Goal: Task Accomplishment & Management: Complete application form

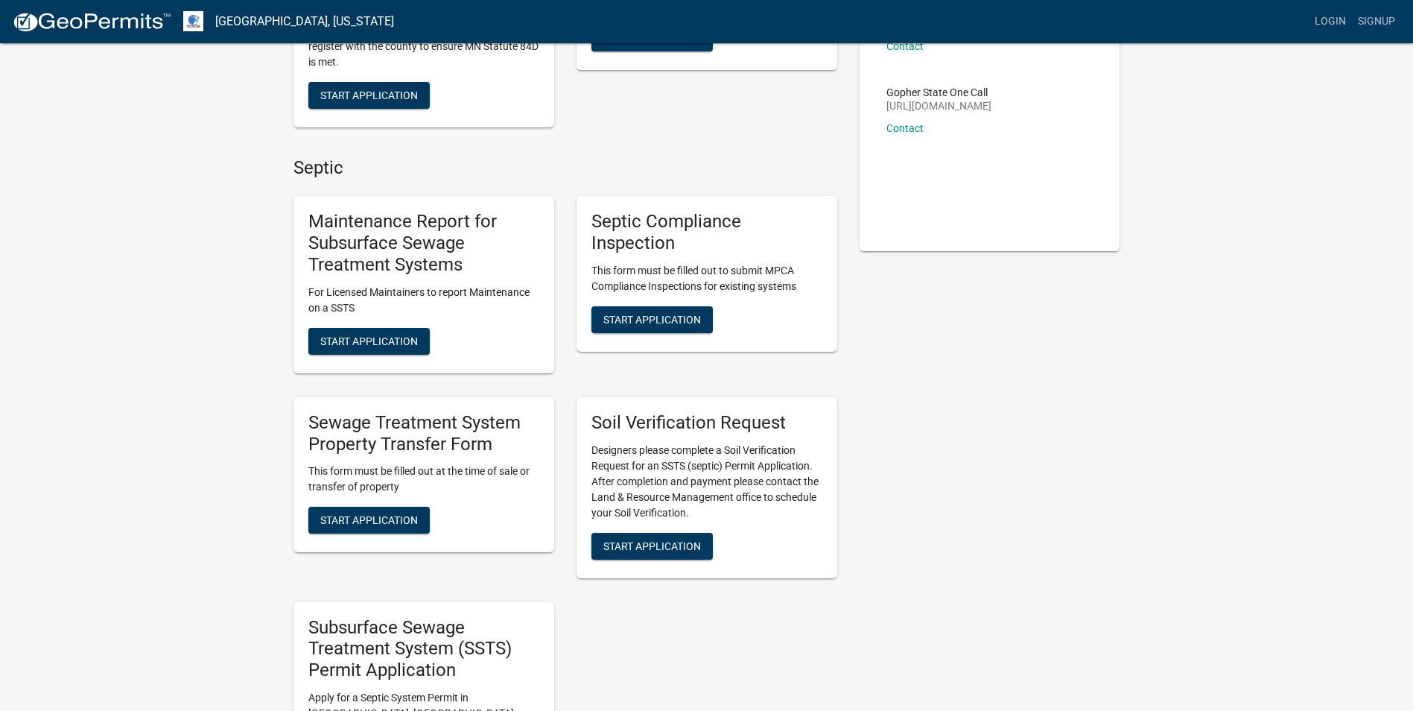
scroll to position [248, 0]
click at [366, 518] on span "Start Application" at bounding box center [369, 519] width 98 height 12
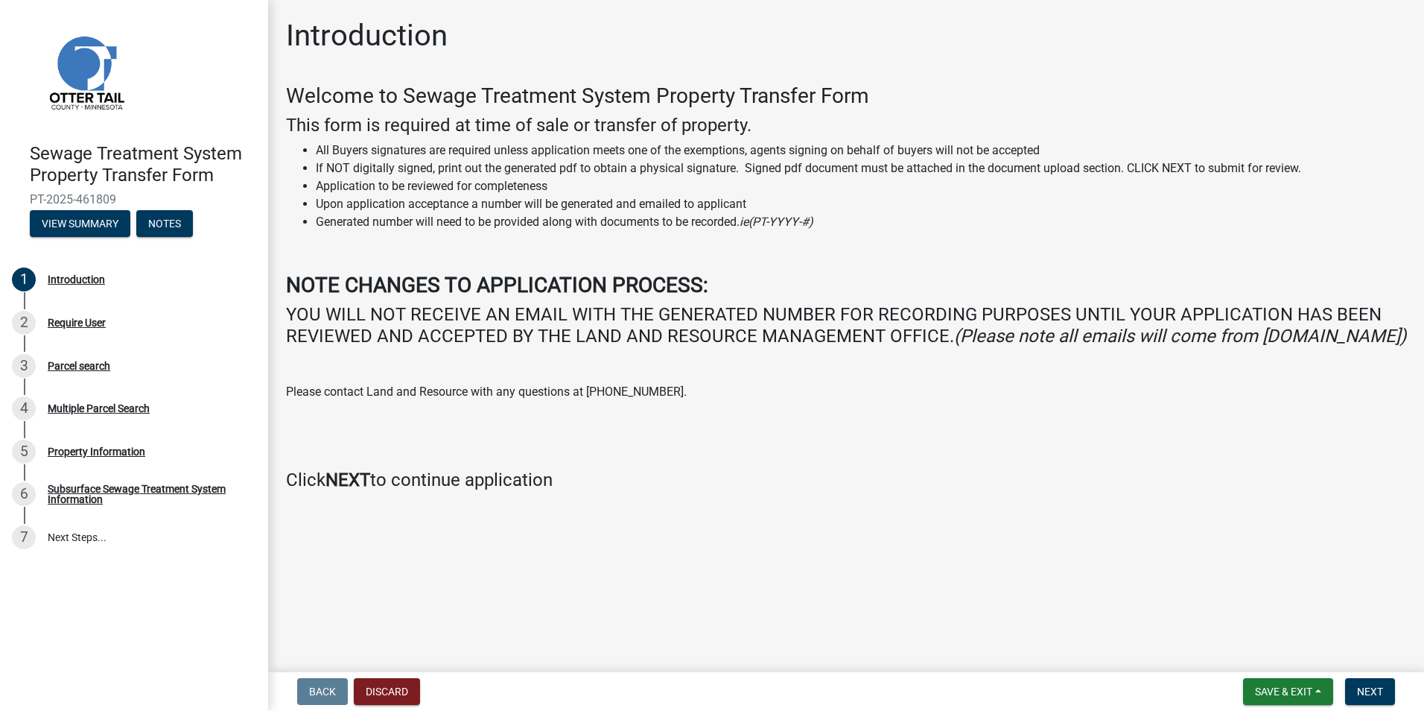
click at [358, 490] on strong "NEXT" at bounding box center [347, 479] width 45 height 21
click at [1368, 692] on span "Next" at bounding box center [1370, 691] width 26 height 12
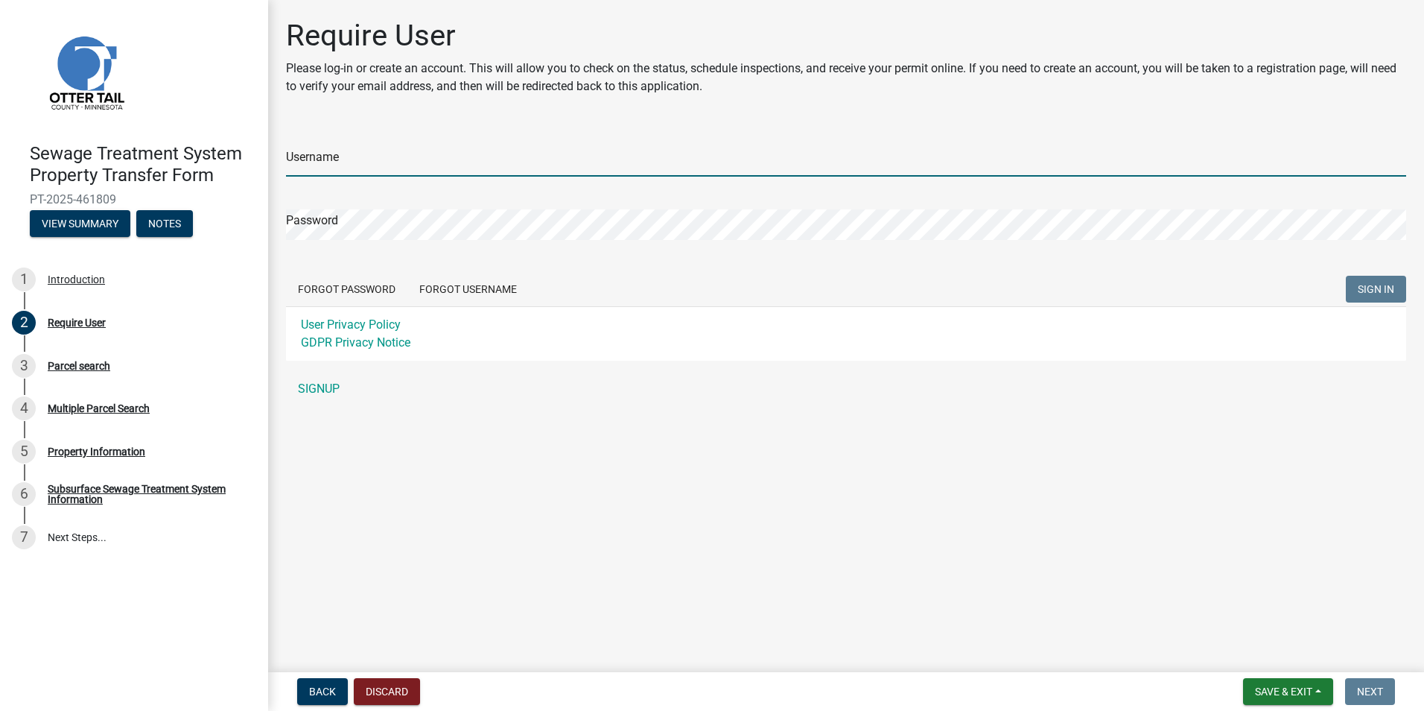
type input "wpike1956"
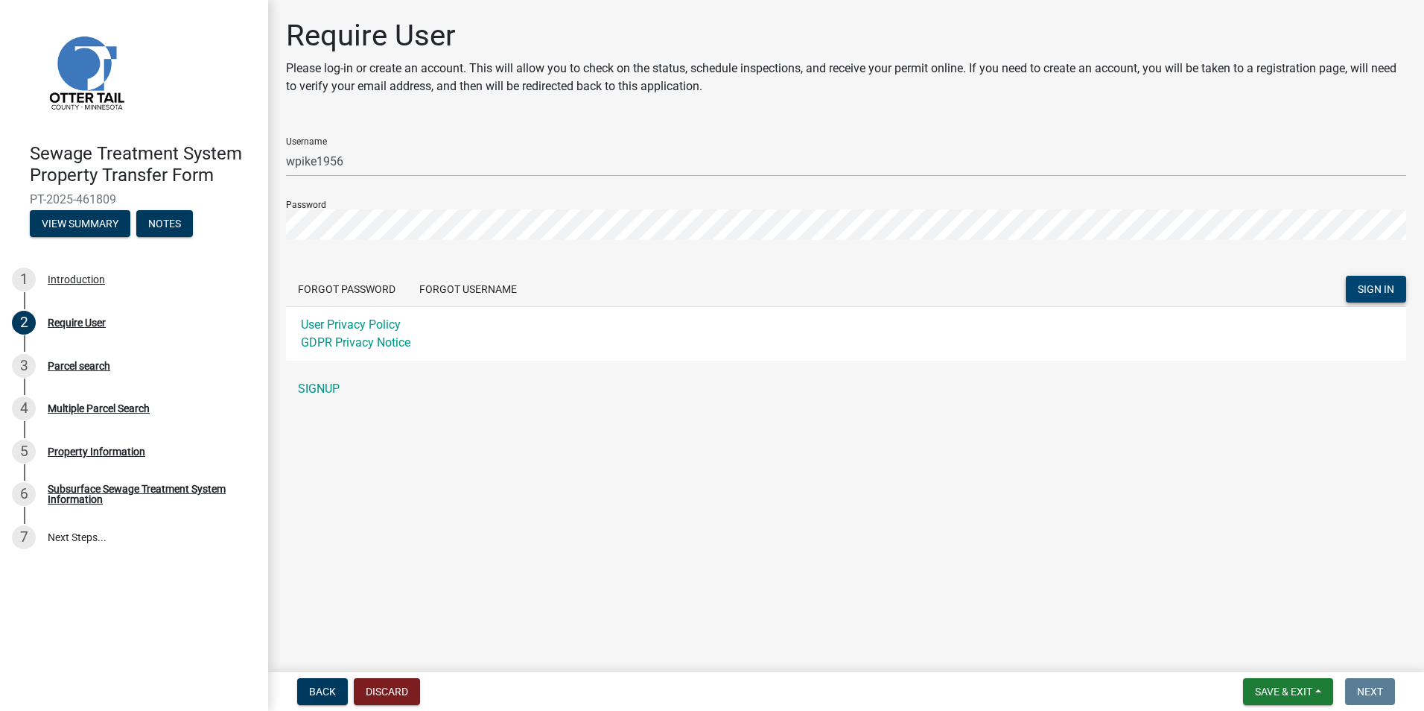
click at [1368, 286] on span "SIGN IN" at bounding box center [1376, 289] width 36 height 12
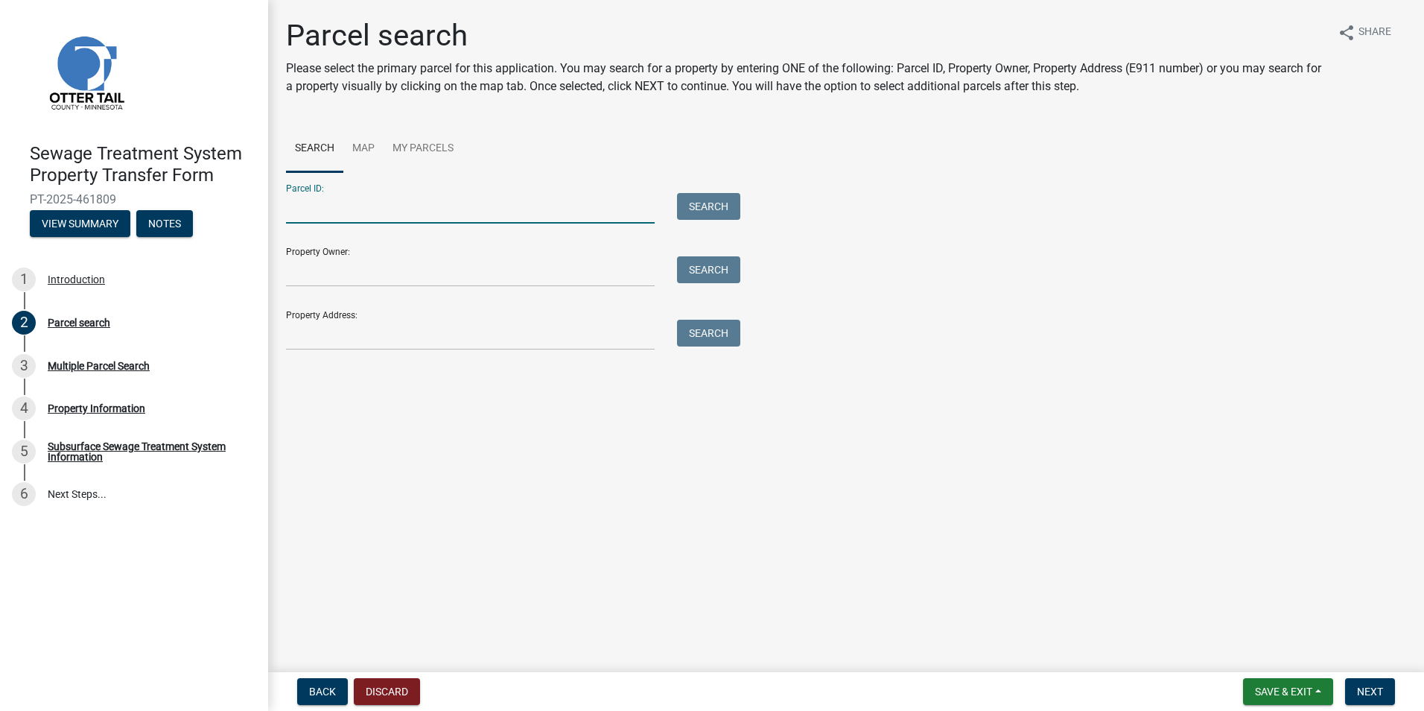
click at [334, 199] on input "Parcel ID:" at bounding box center [470, 208] width 369 height 31
type input "Lot 8 Block 1"
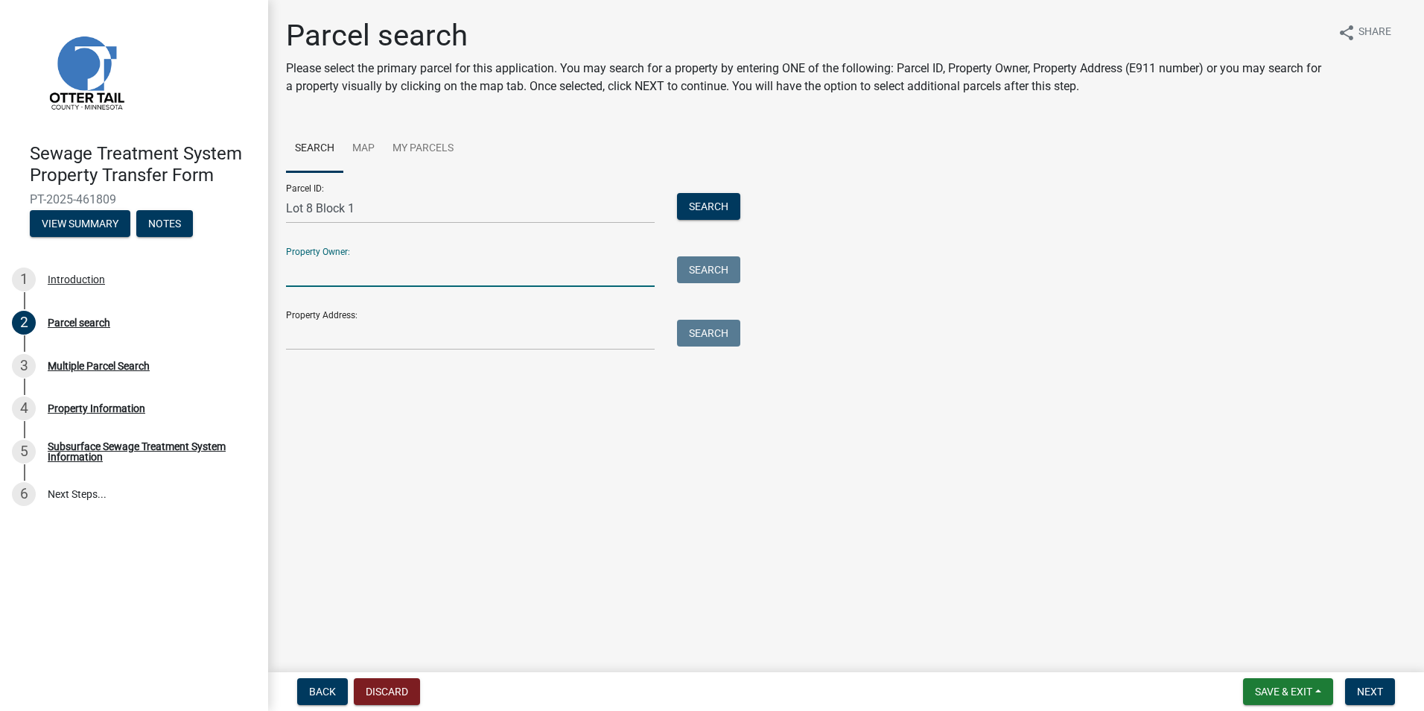
click at [305, 265] on input "Property Owner:" at bounding box center [470, 271] width 369 height 31
click at [600, 333] on input "Property Address:" at bounding box center [470, 335] width 369 height 31
click at [387, 279] on input "Sheyenne" at bounding box center [470, 271] width 369 height 31
type input "Sheyenne Transport, Inc"
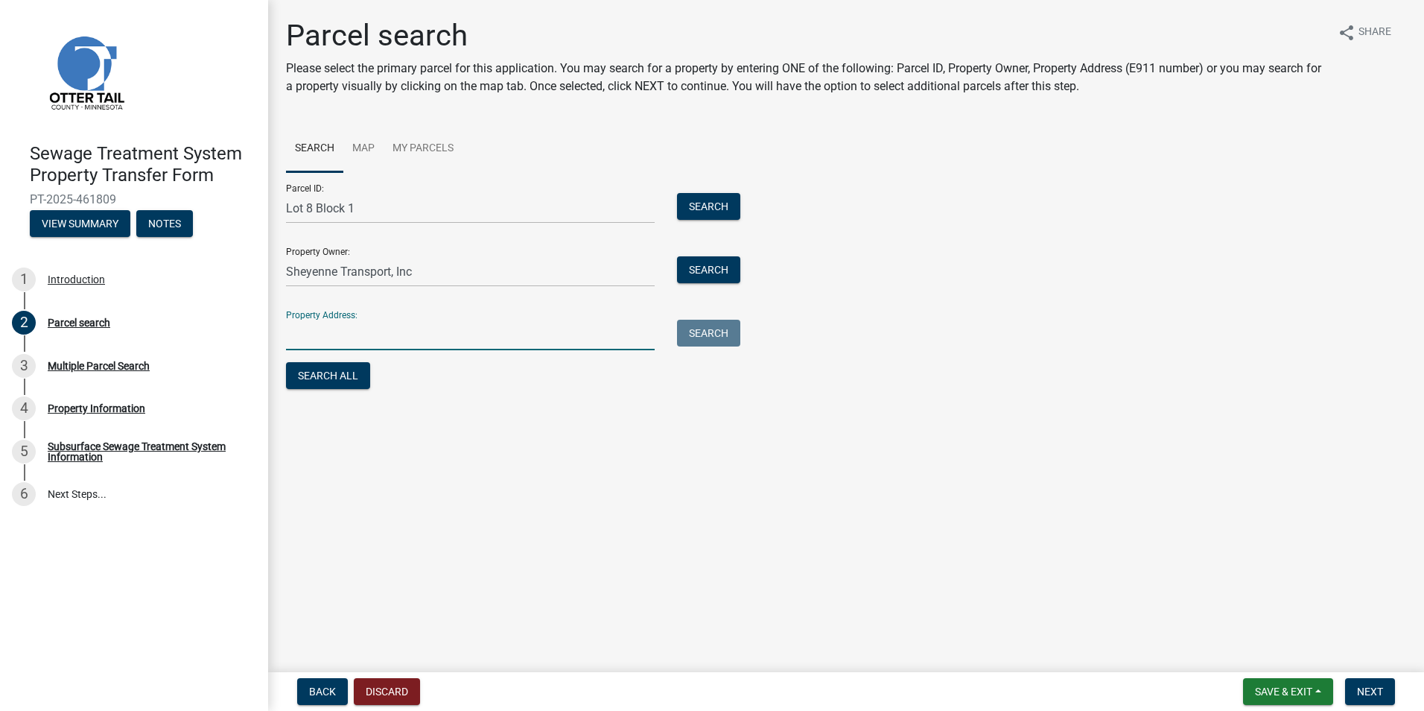
click at [307, 334] on input "Property Address:" at bounding box center [470, 335] width 369 height 31
type input "Quiet Waters, Ottertail MN."
click at [331, 371] on button "Search All" at bounding box center [328, 375] width 84 height 27
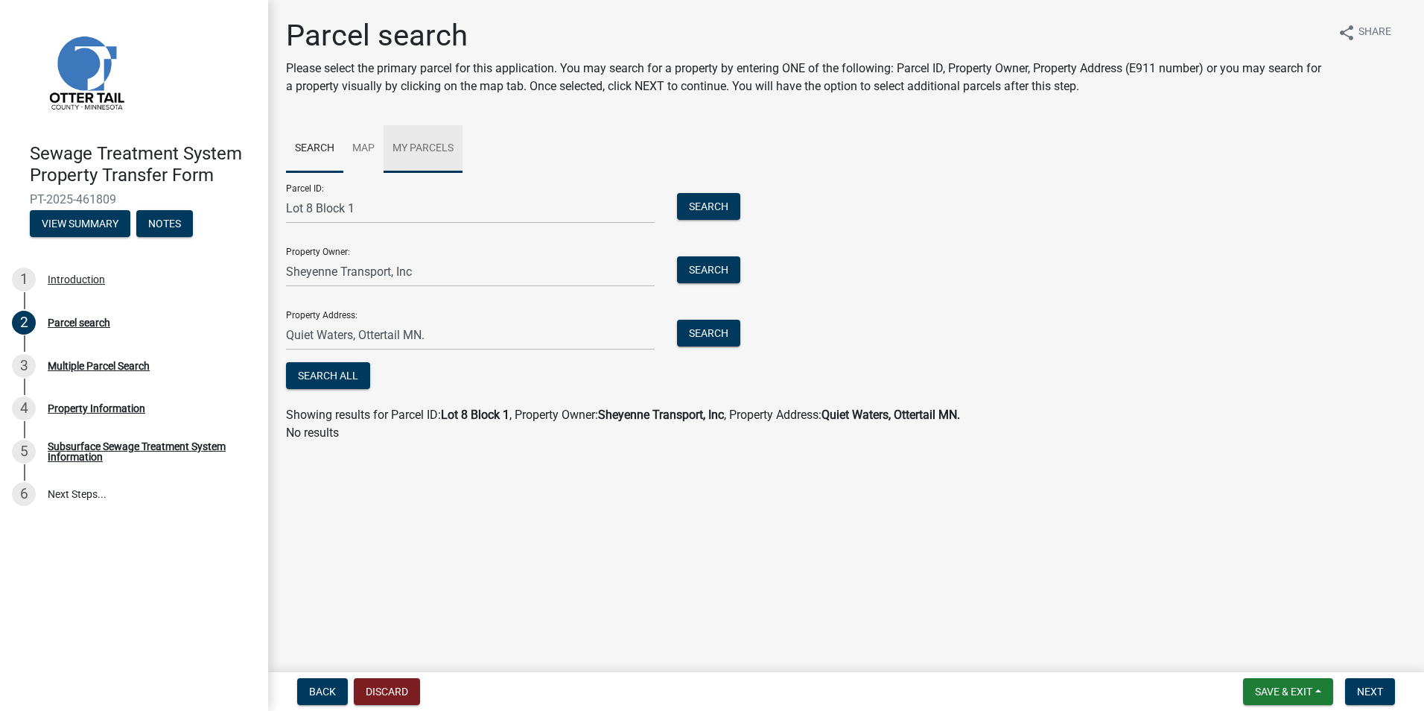
click at [426, 151] on link "My Parcels" at bounding box center [423, 149] width 79 height 48
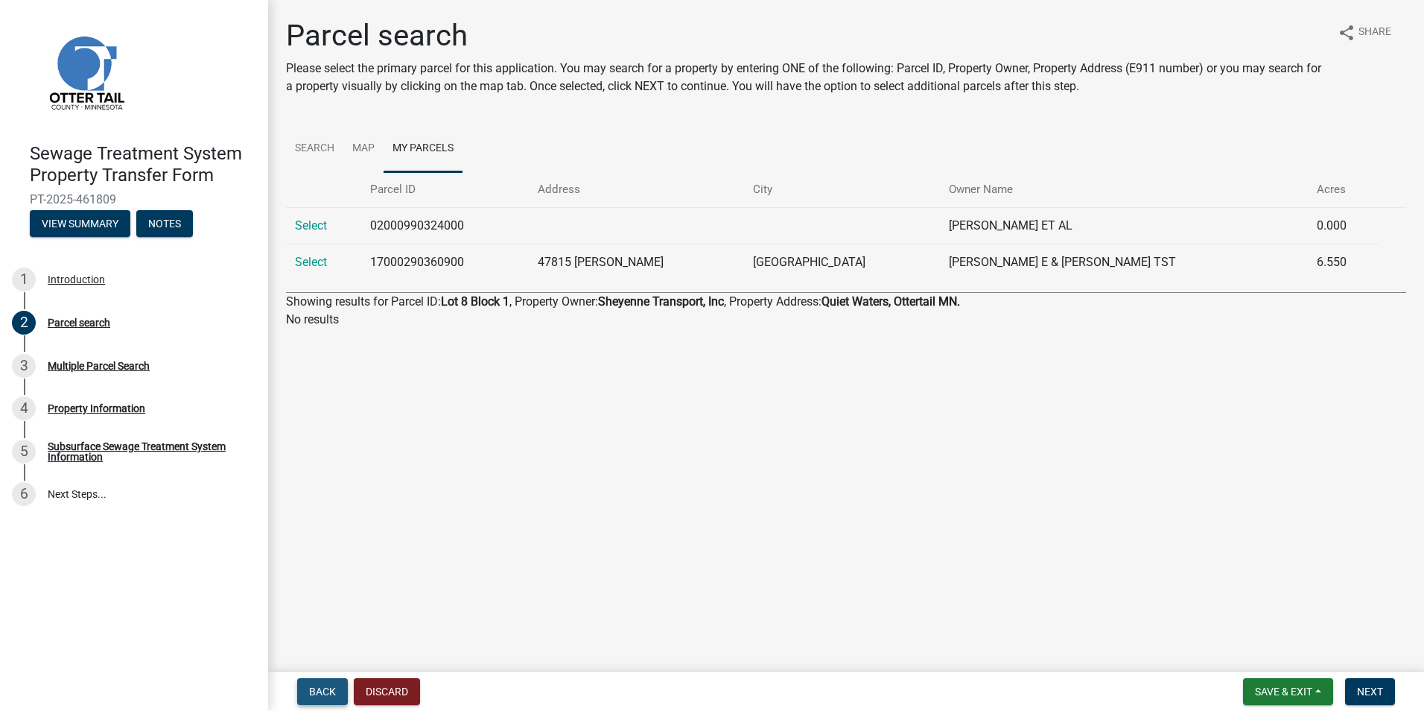
click at [323, 693] on span "Back" at bounding box center [322, 691] width 27 height 12
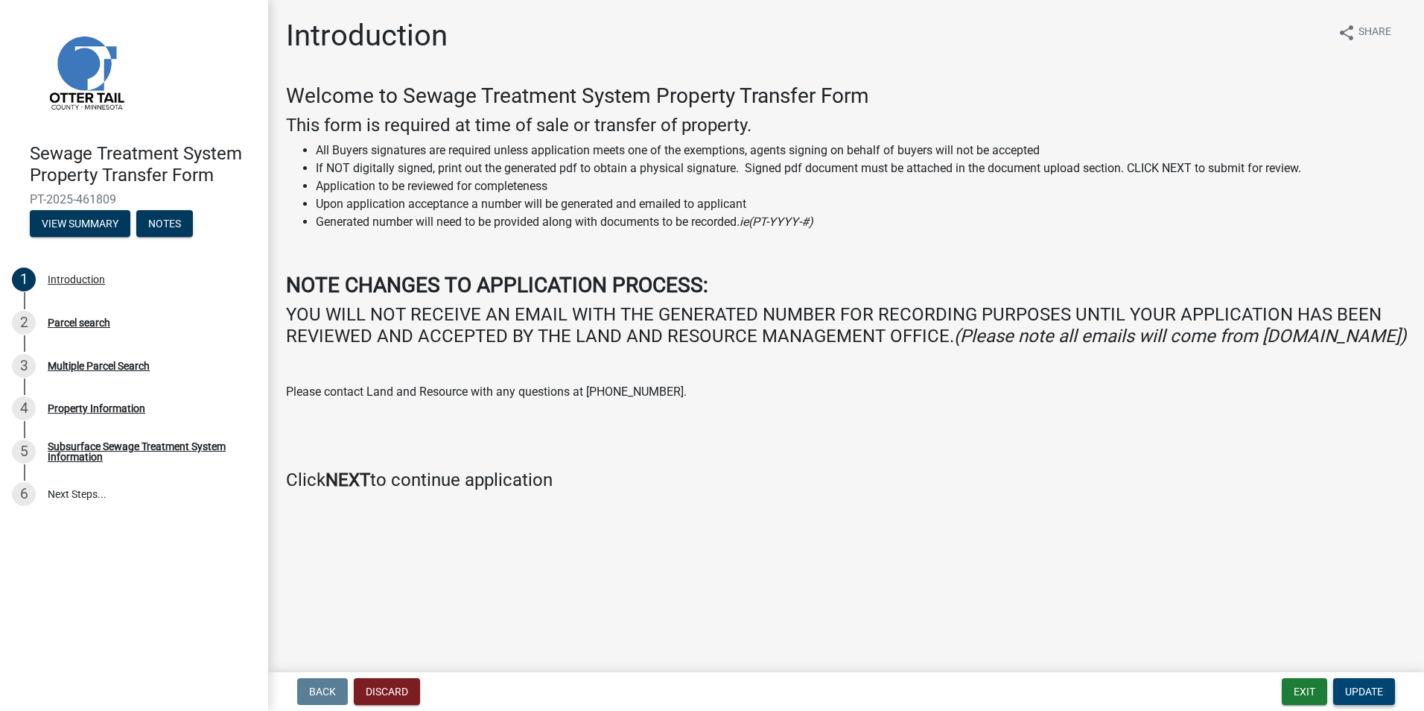
click at [1356, 690] on span "Update" at bounding box center [1364, 691] width 38 height 12
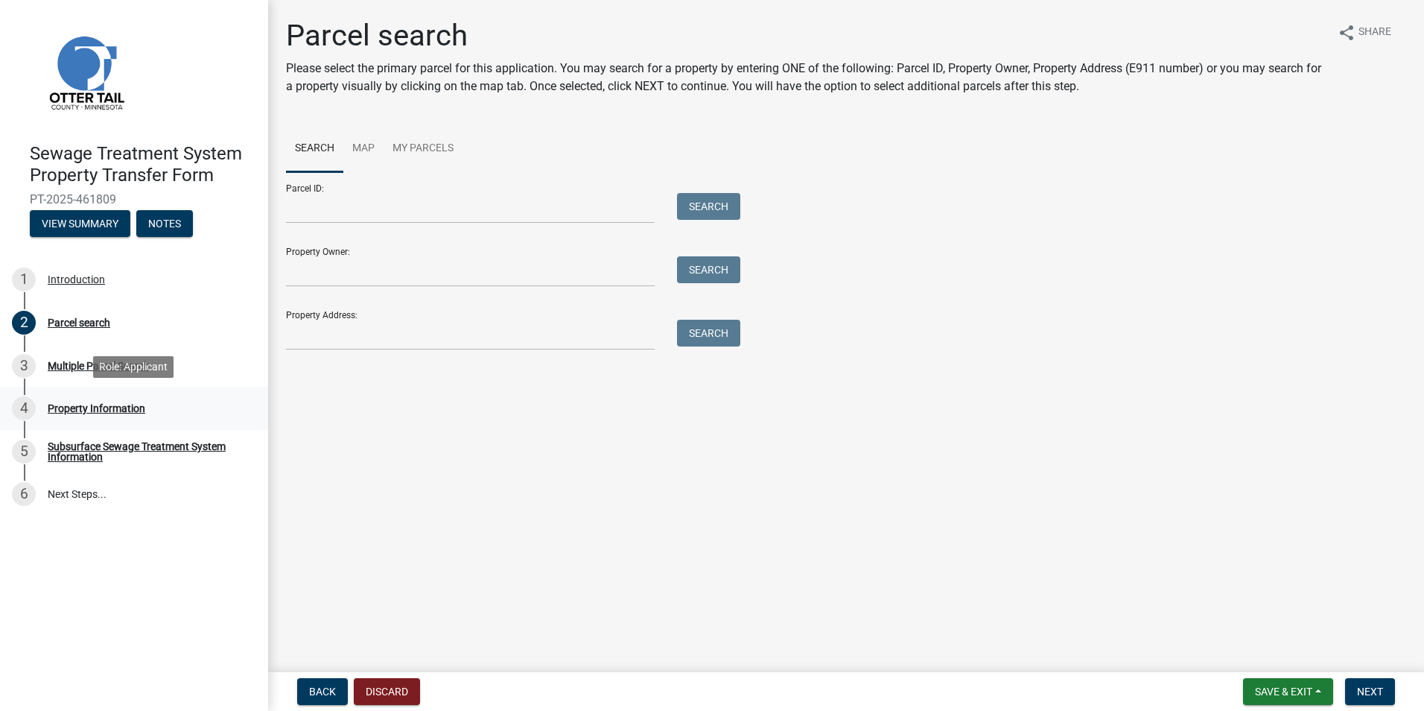
click at [84, 404] on div "Property Information" at bounding box center [97, 408] width 98 height 10
click at [21, 407] on div "4" at bounding box center [24, 408] width 24 height 24
click at [326, 269] on input "Property Owner:" at bounding box center [470, 271] width 369 height 31
type input "Sheyenne Transport, Inc"
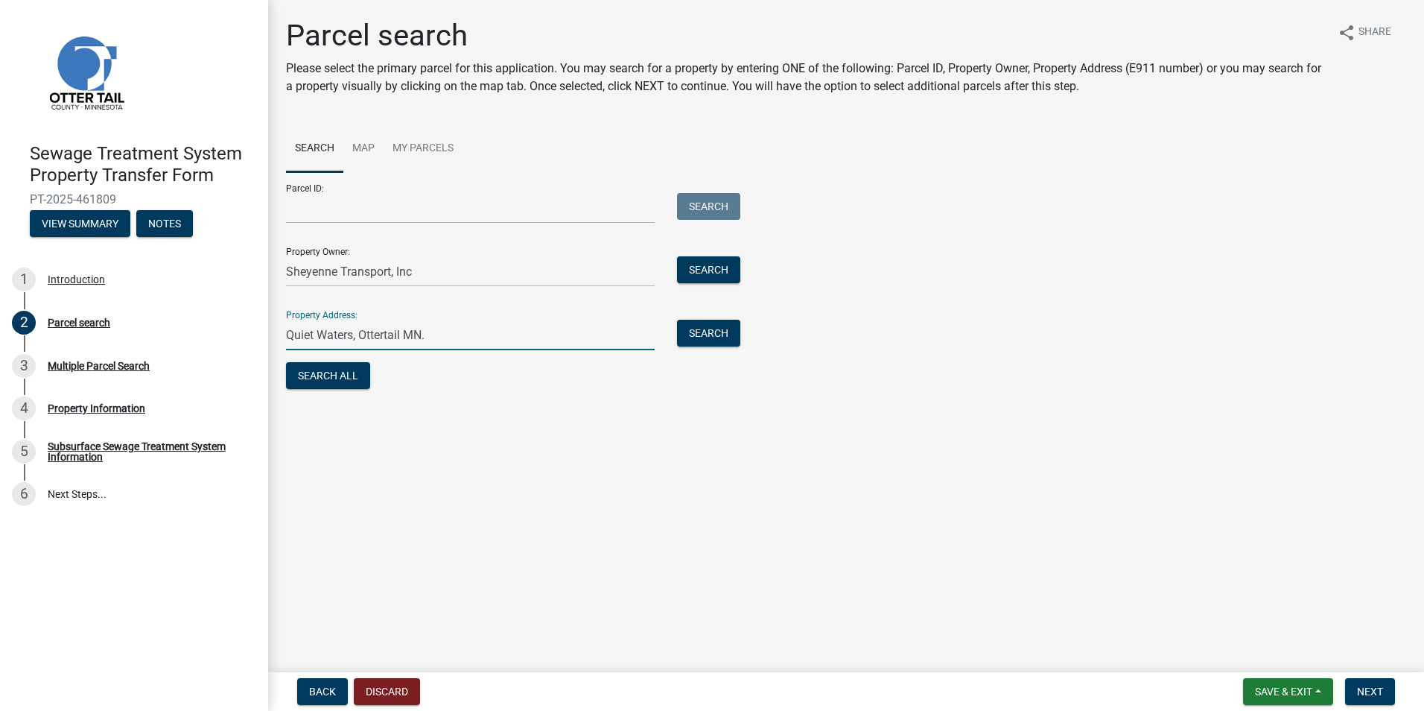
click at [442, 337] on input "Quiet Waters, Ottertail MN." at bounding box center [470, 335] width 369 height 31
type input "Q"
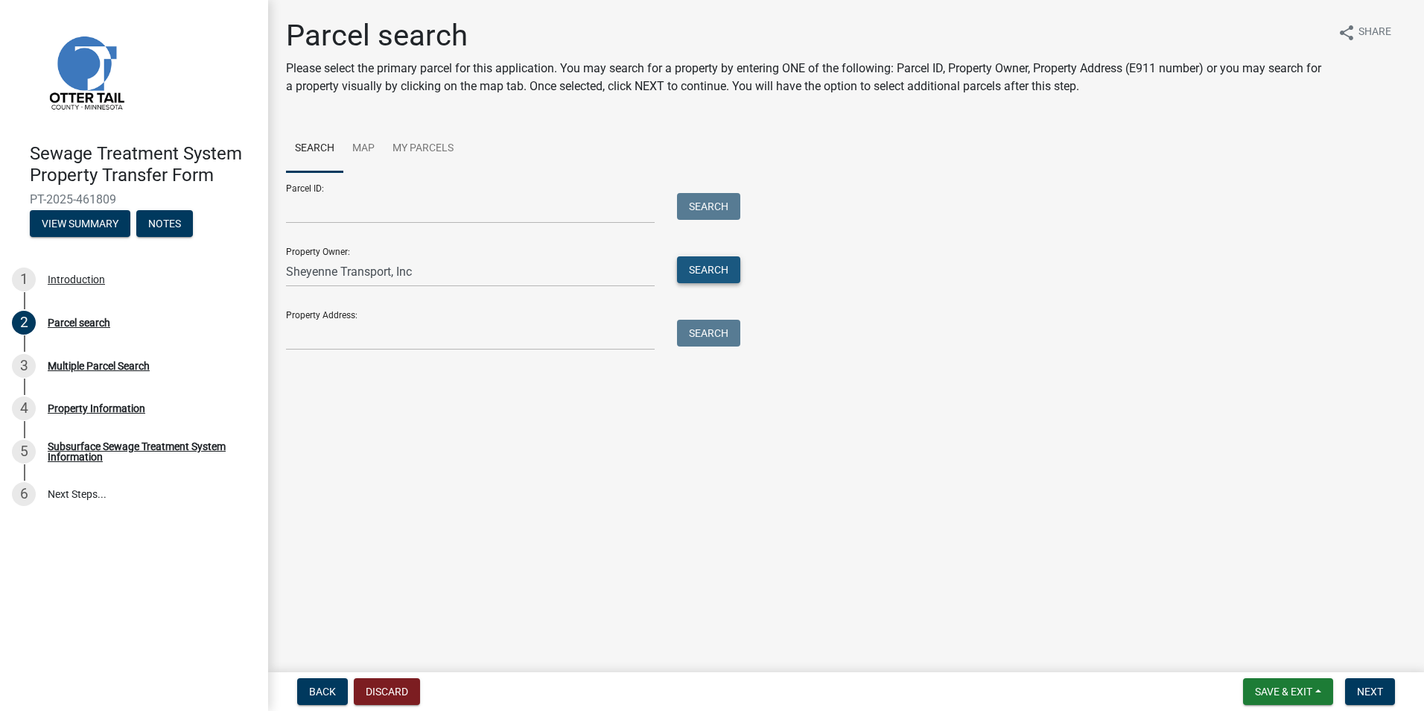
click at [717, 271] on button "Search" at bounding box center [708, 269] width 63 height 27
click at [164, 224] on button "Notes" at bounding box center [164, 223] width 57 height 27
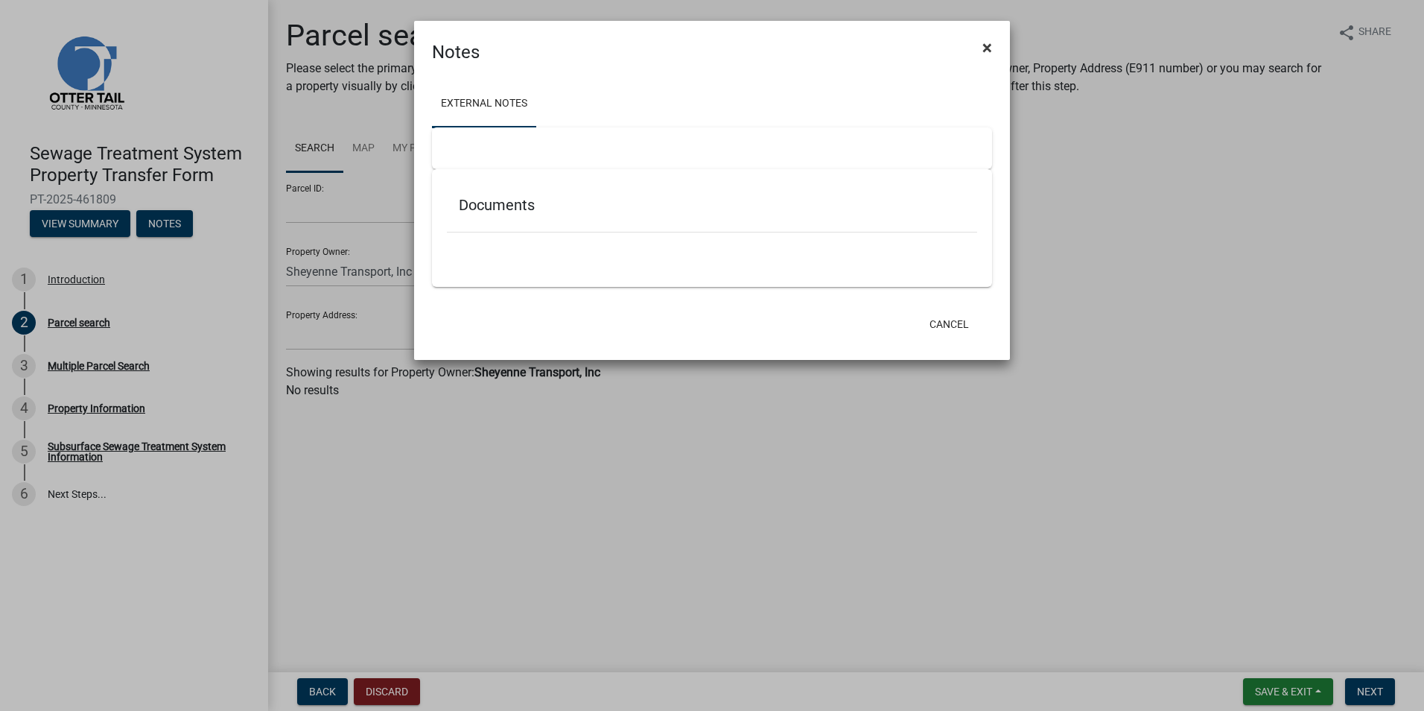
click at [985, 49] on span "×" at bounding box center [987, 47] width 10 height 21
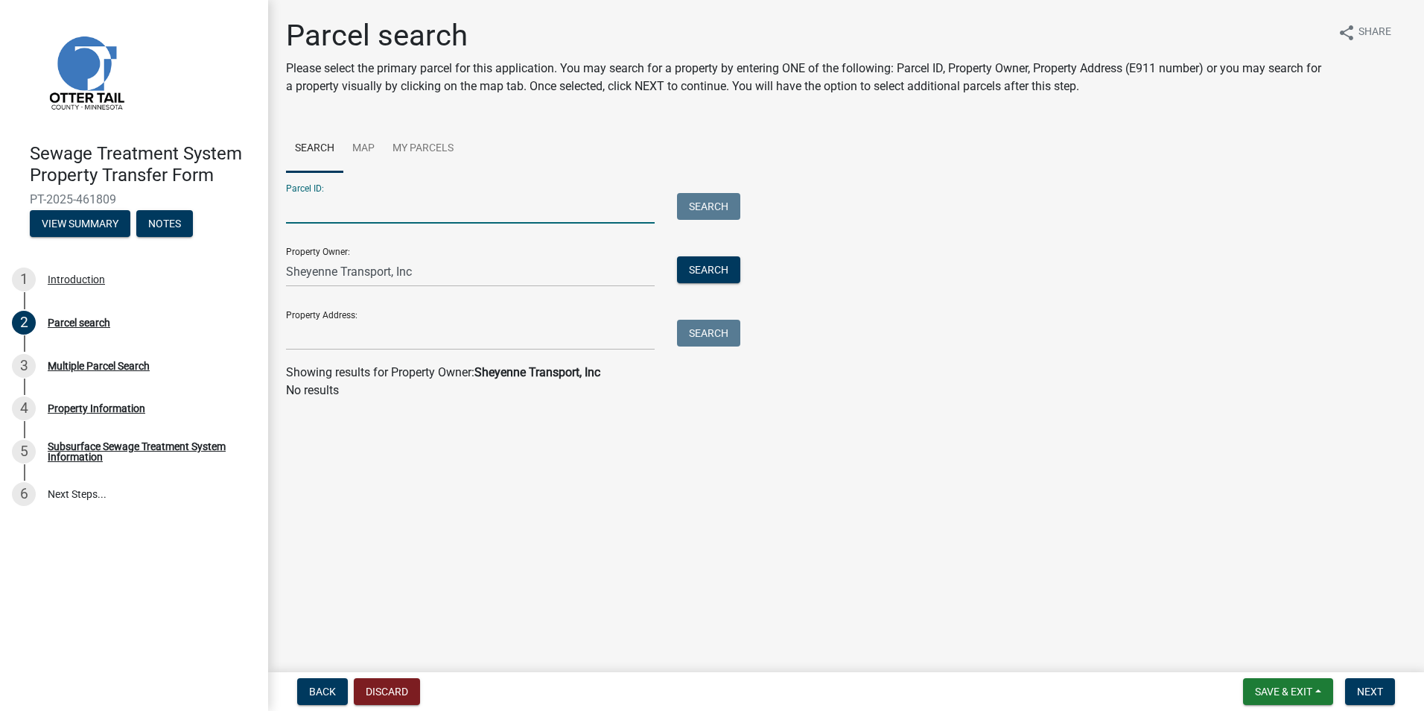
click at [333, 218] on input "Parcel ID:" at bounding box center [470, 208] width 369 height 31
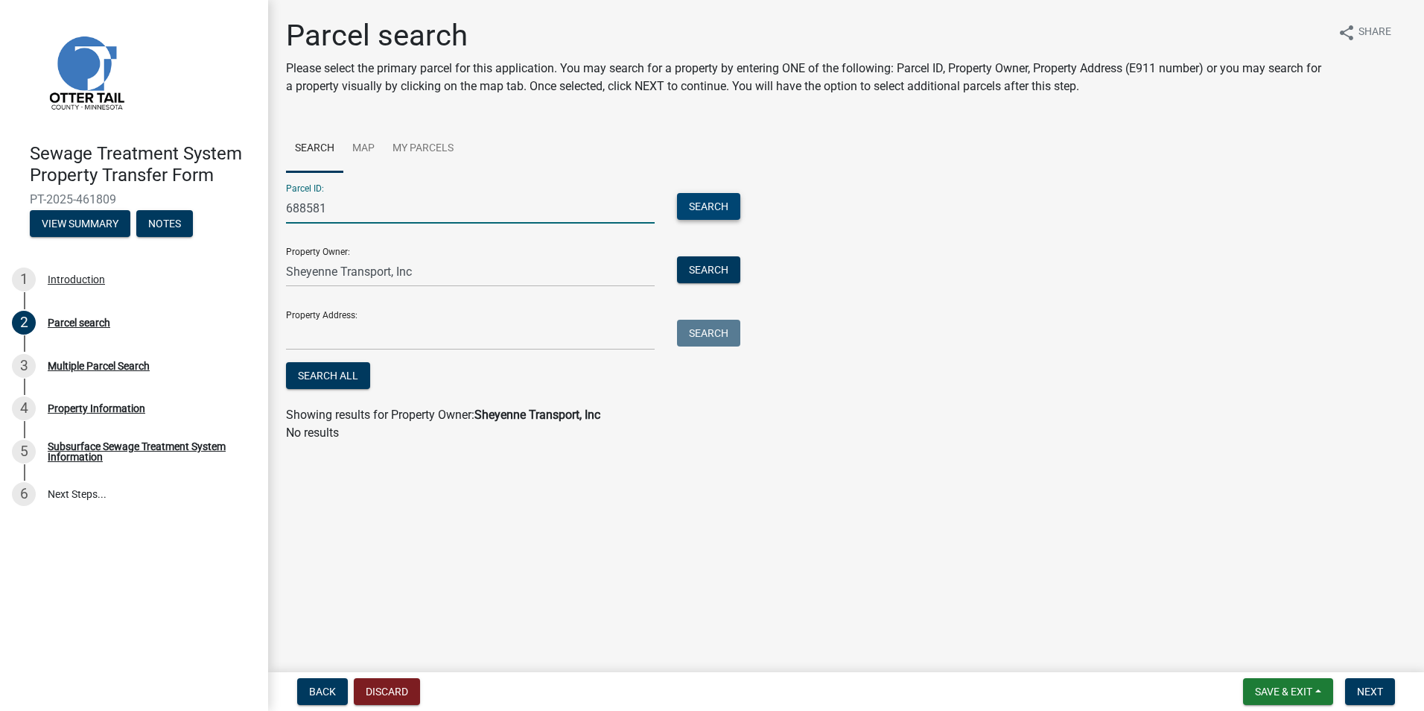
click at [708, 212] on button "Search" at bounding box center [708, 206] width 63 height 27
click at [353, 217] on input "688581" at bounding box center [470, 208] width 369 height 31
type input "6"
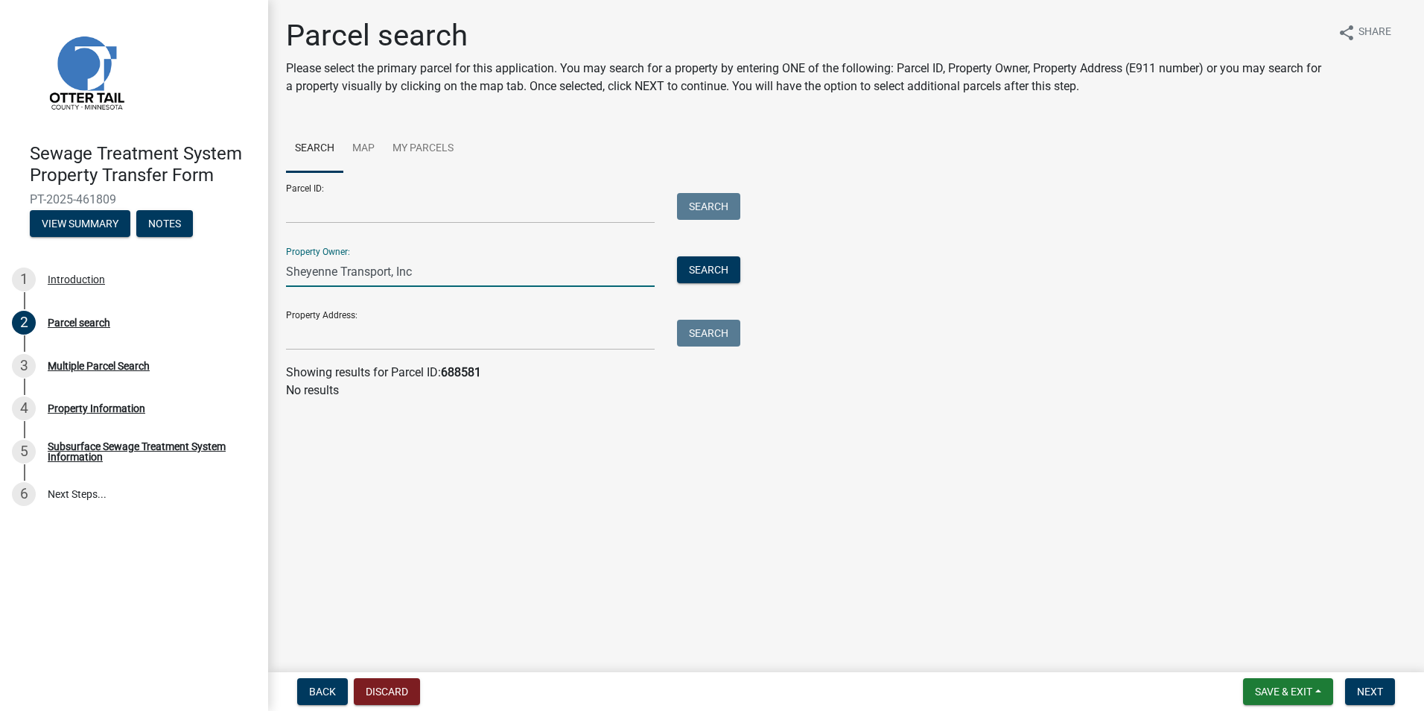
click at [437, 275] on input "Sheyenne Transport, Inc" at bounding box center [470, 271] width 369 height 31
click at [80, 230] on button "View Summary" at bounding box center [80, 223] width 101 height 27
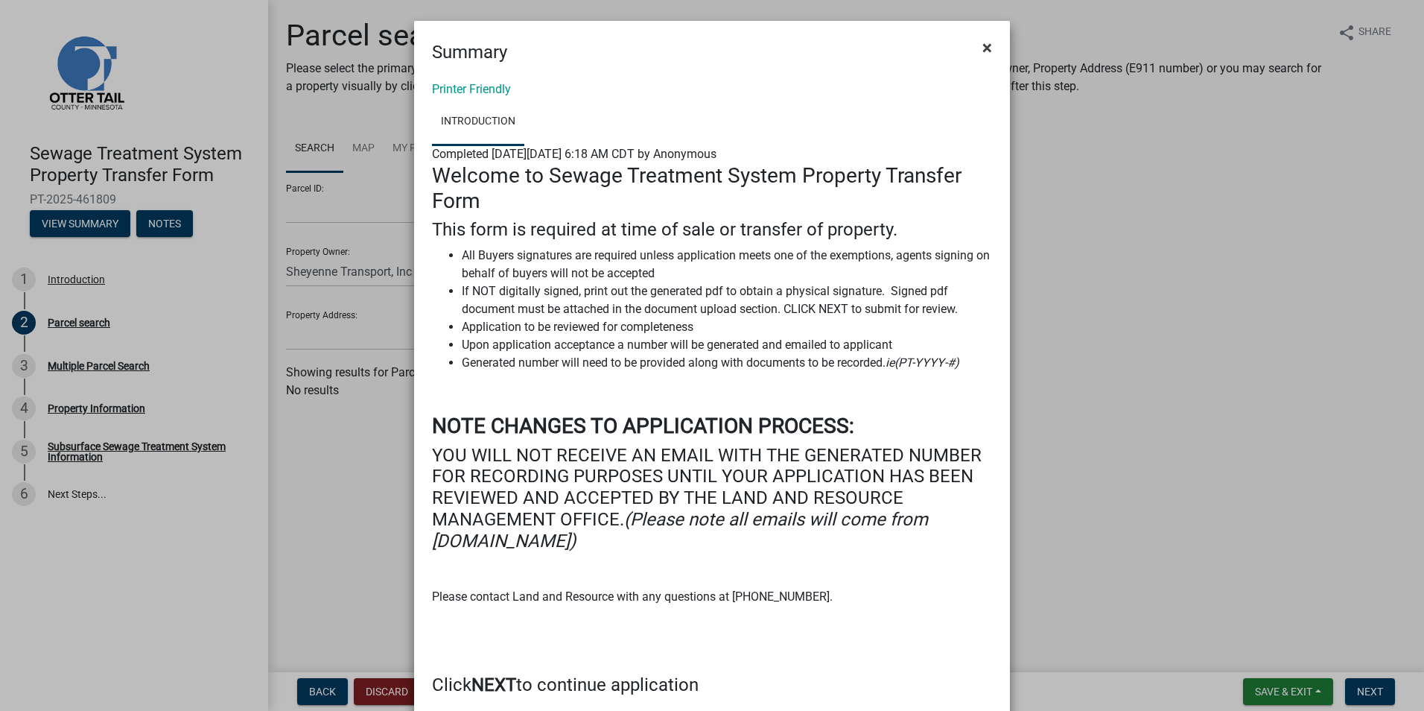
click at [982, 49] on span "×" at bounding box center [987, 47] width 10 height 21
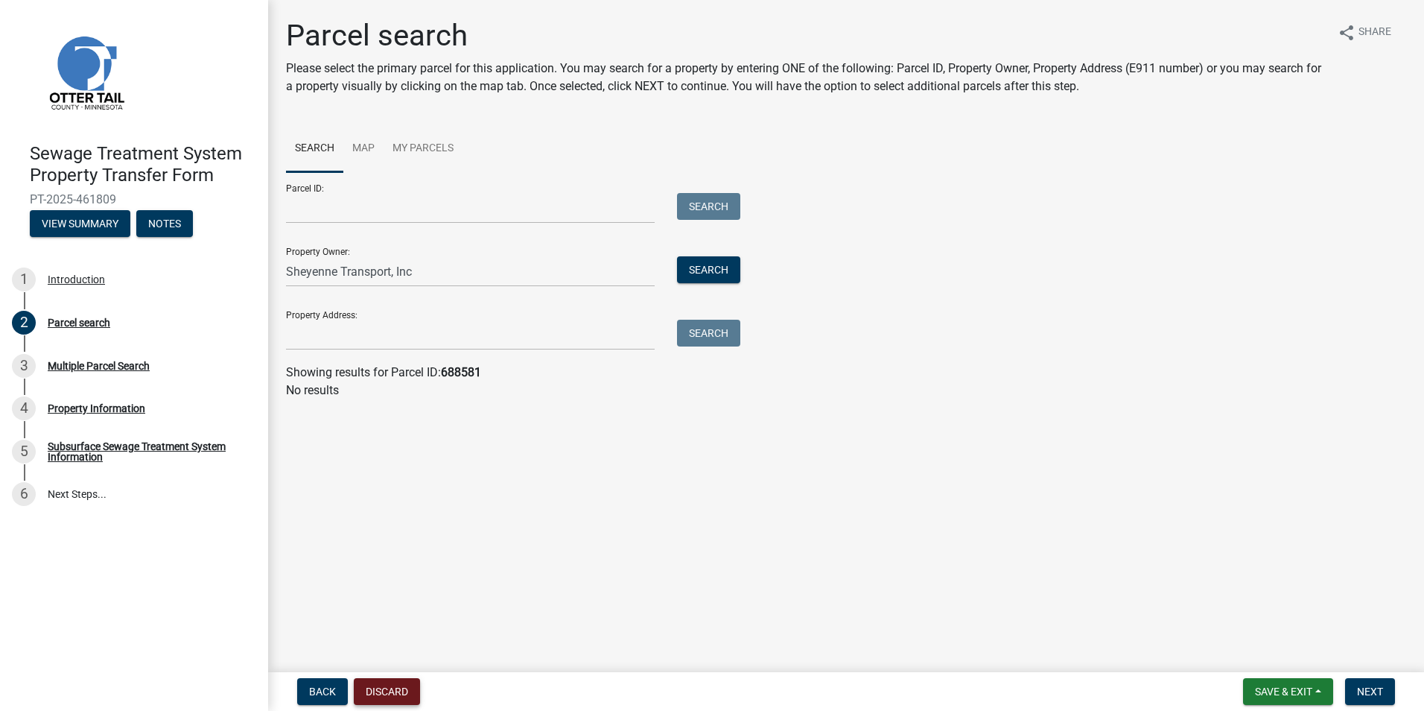
click at [386, 687] on button "Discard" at bounding box center [387, 691] width 66 height 27
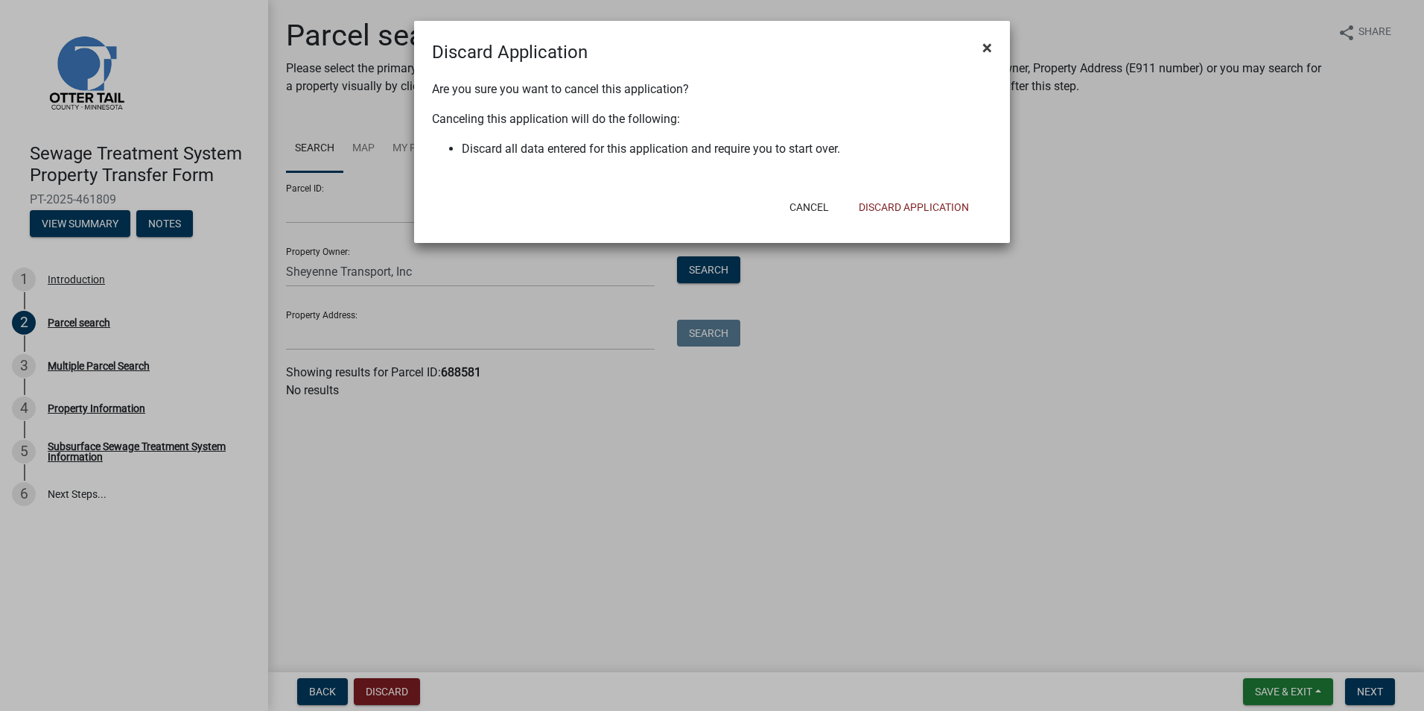
click at [989, 47] on span "×" at bounding box center [987, 47] width 10 height 21
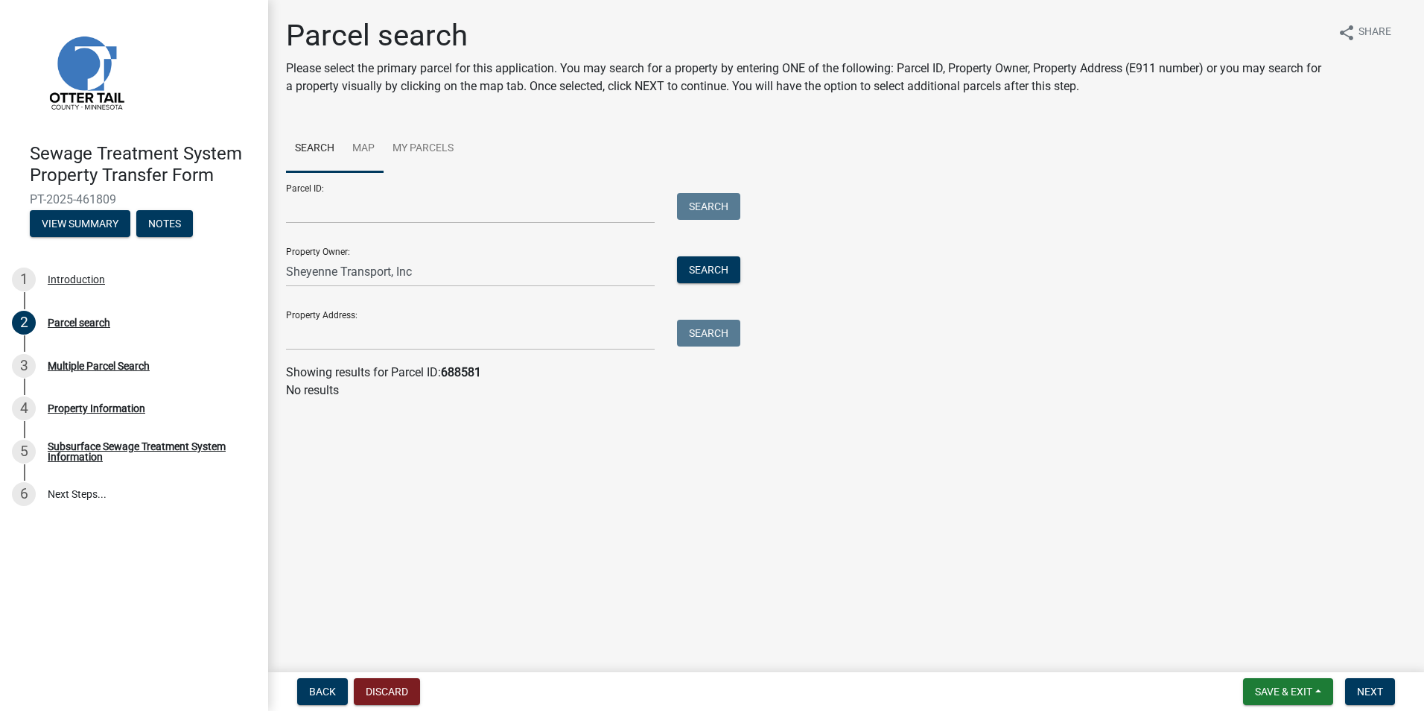
click at [361, 145] on link "Map" at bounding box center [363, 149] width 40 height 48
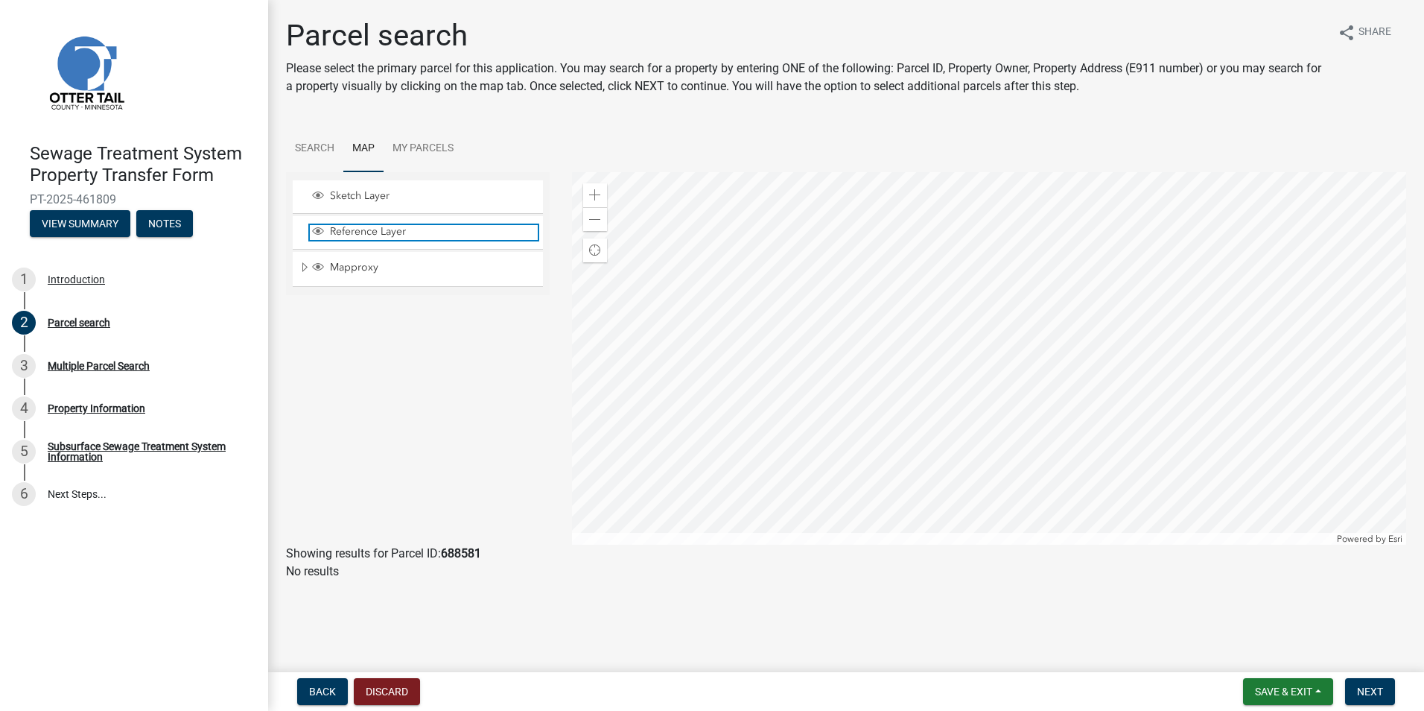
click at [358, 230] on span "Reference Layer" at bounding box center [432, 231] width 212 height 13
click at [993, 315] on div at bounding box center [989, 358] width 835 height 372
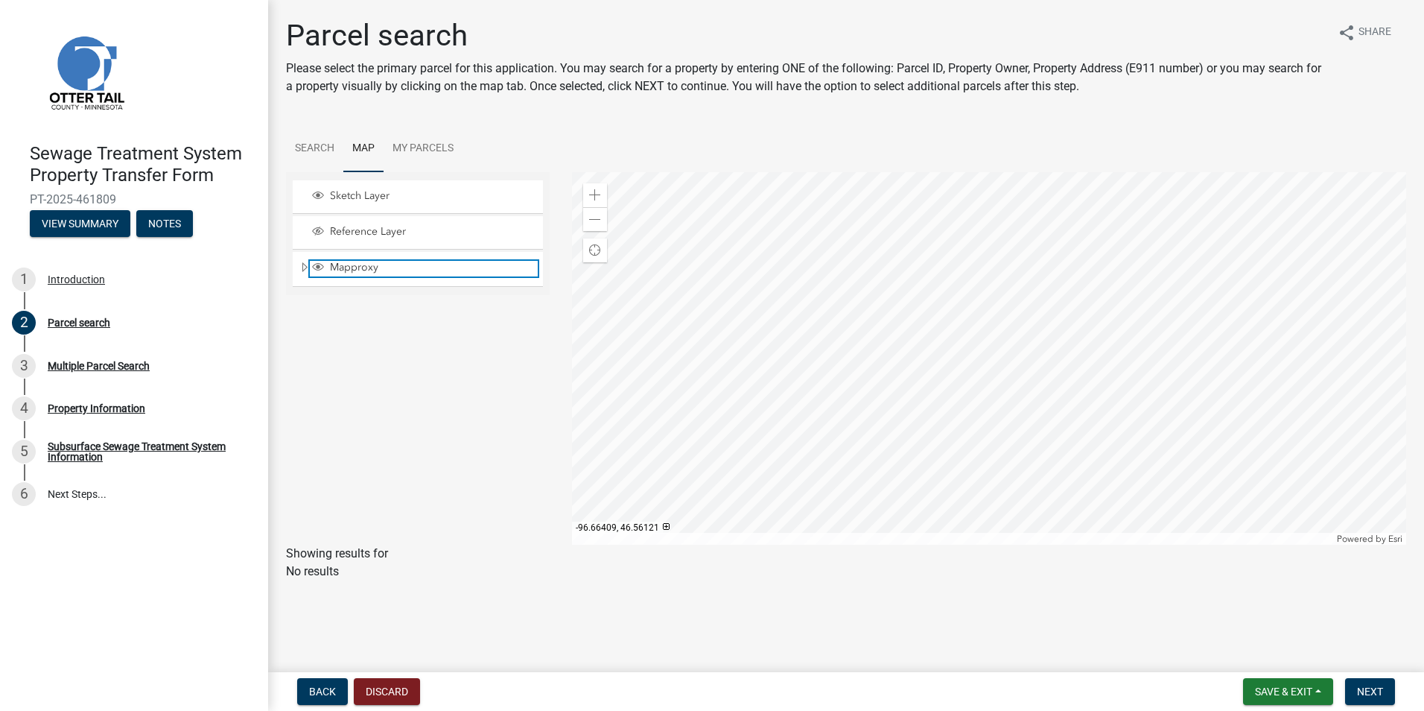
click at [368, 267] on span "Mapproxy" at bounding box center [432, 267] width 212 height 13
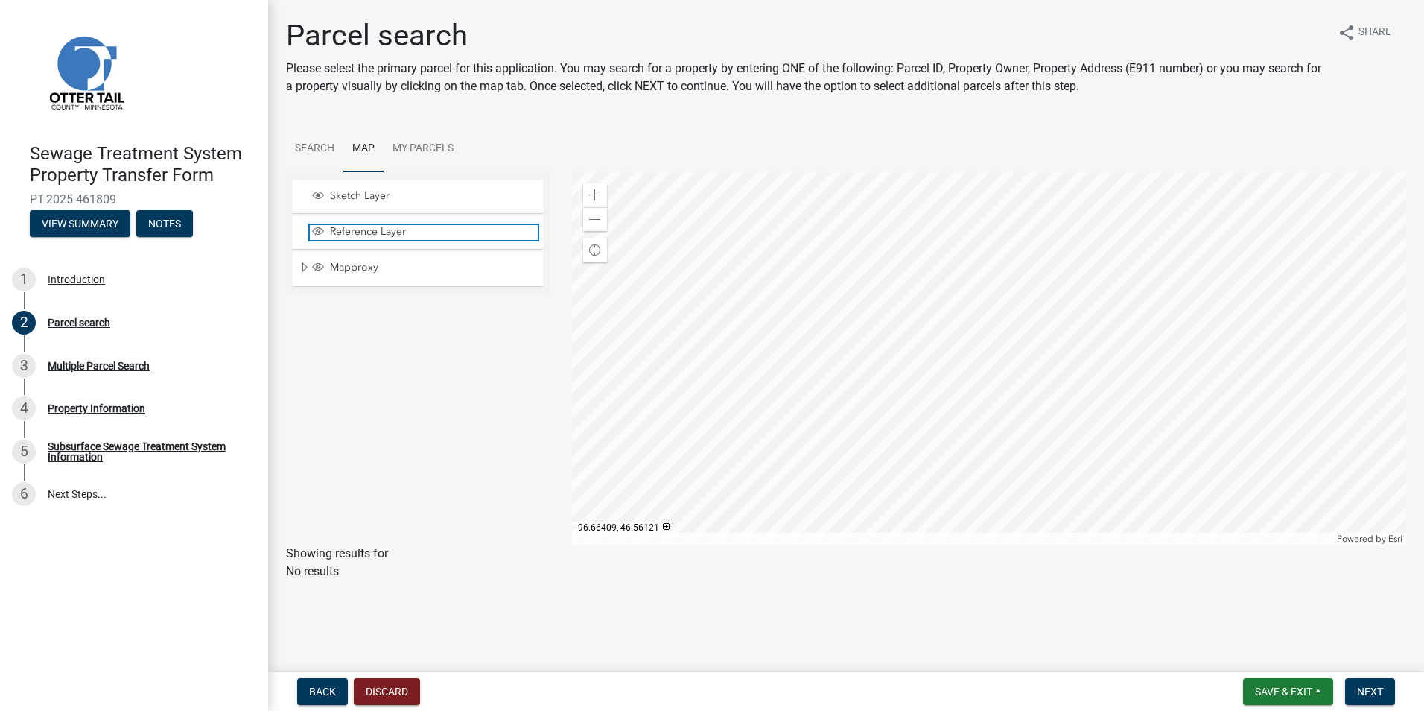
click at [354, 237] on span "Reference Layer" at bounding box center [432, 231] width 212 height 13
click at [354, 198] on span "Sketch Layer" at bounding box center [432, 195] width 212 height 13
click at [597, 194] on span at bounding box center [595, 195] width 12 height 12
click at [592, 218] on span at bounding box center [595, 220] width 12 height 12
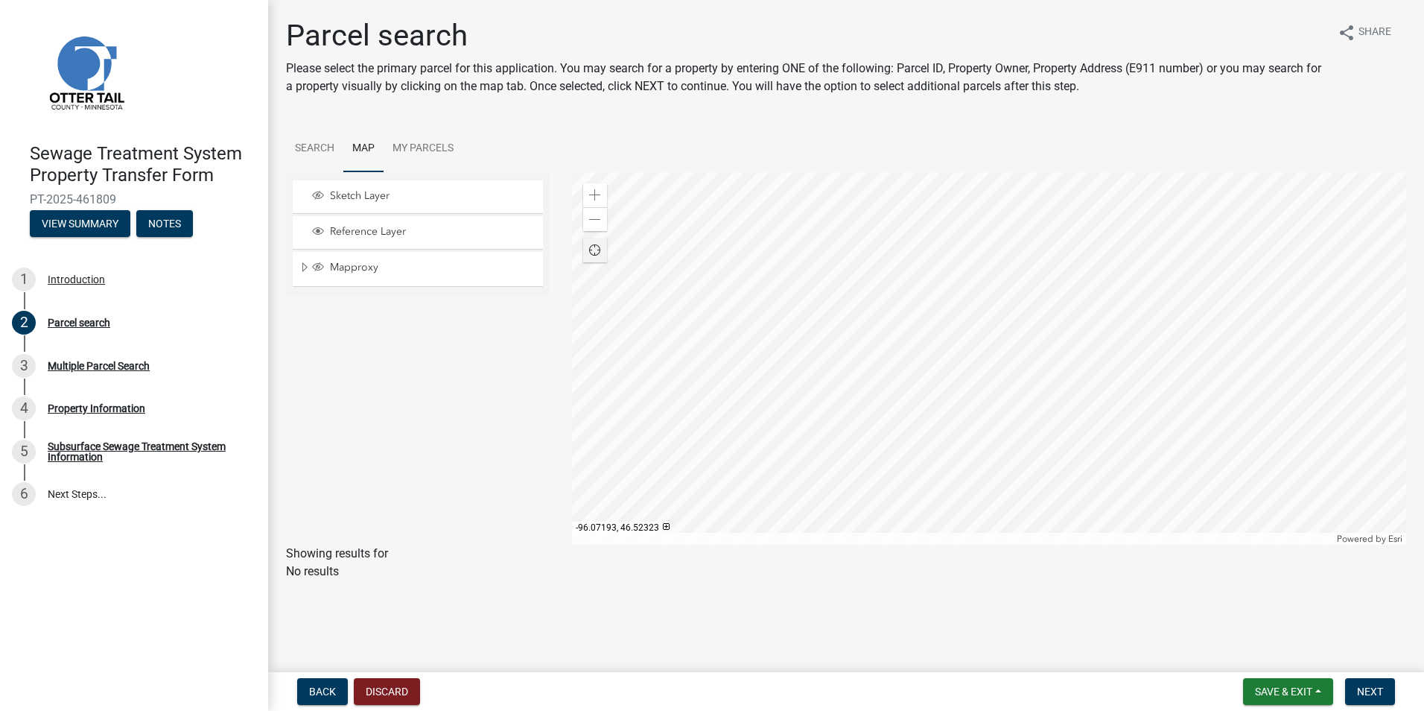
click at [594, 249] on span "Find my location" at bounding box center [595, 250] width 12 height 12
click at [374, 194] on span "Sketch Layer" at bounding box center [432, 195] width 212 height 13
click at [368, 270] on span "Mapproxy" at bounding box center [432, 267] width 212 height 13
click at [372, 224] on div "Reference Layer" at bounding box center [418, 232] width 250 height 33
click at [319, 230] on span "Layer List" at bounding box center [318, 231] width 12 height 12
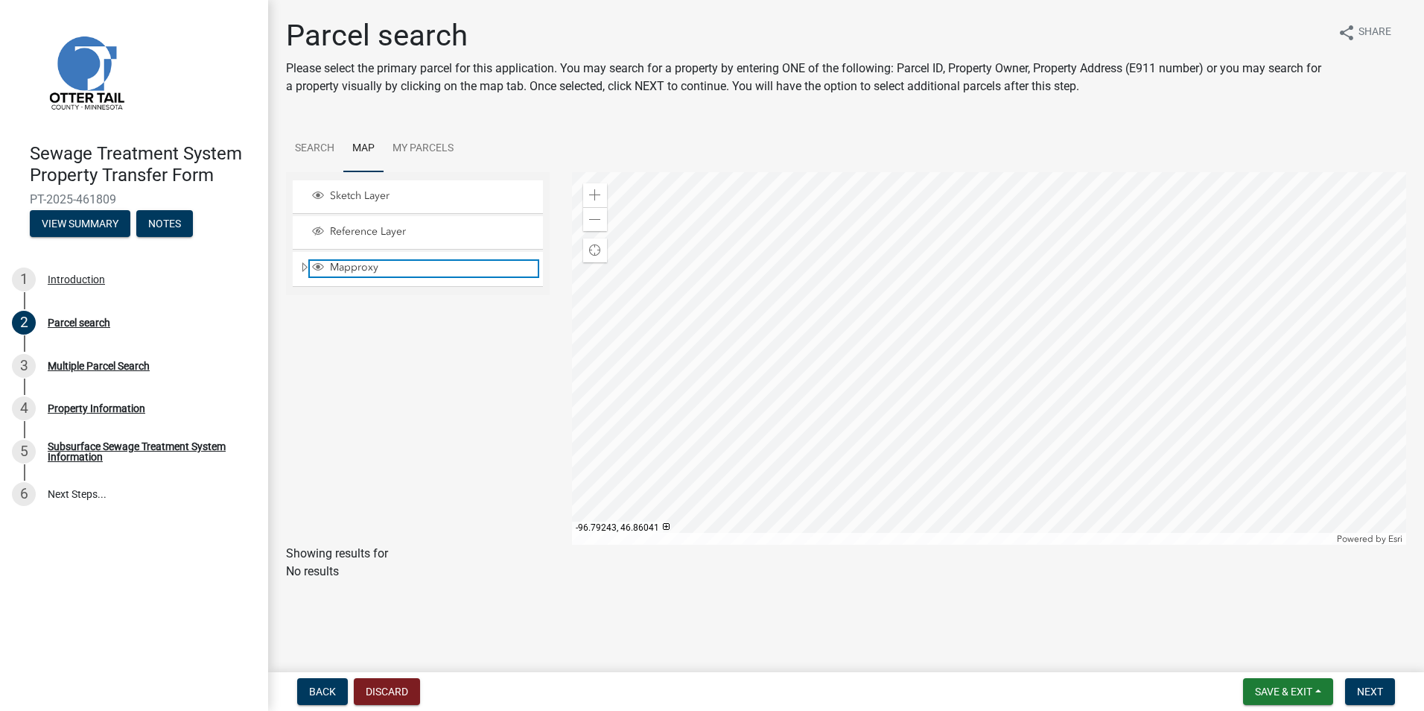
click at [315, 264] on span "Layer List" at bounding box center [318, 267] width 12 height 12
click at [991, 361] on div at bounding box center [989, 358] width 835 height 372
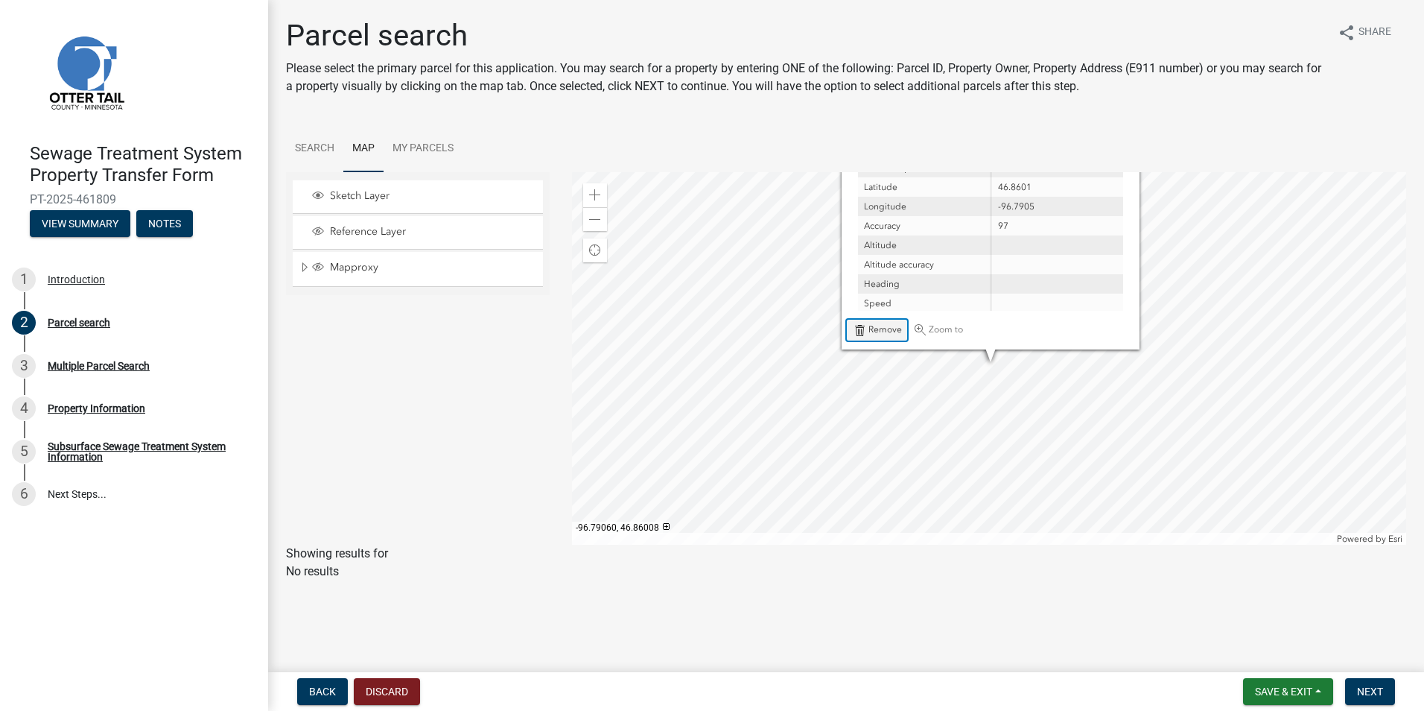
click at [867, 322] on div "Remove" at bounding box center [877, 330] width 60 height 21
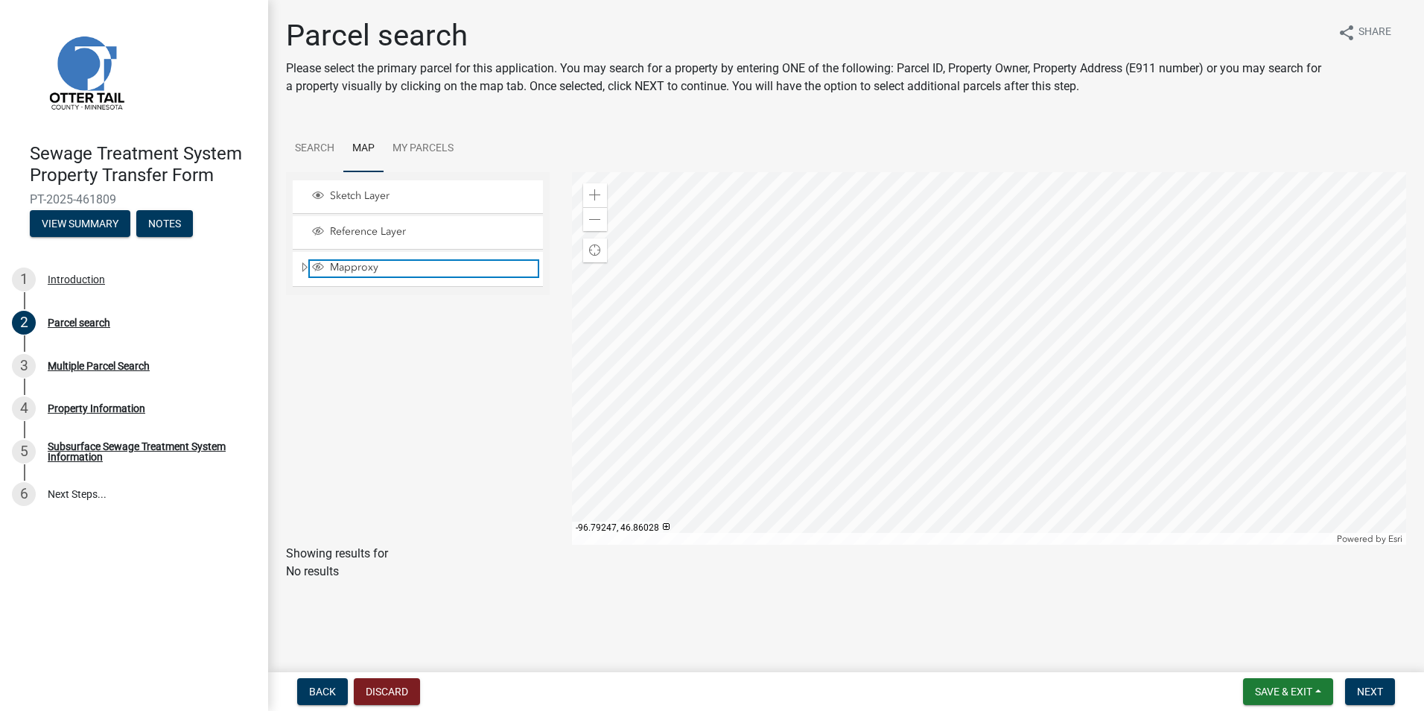
click at [360, 271] on span "Mapproxy" at bounding box center [432, 267] width 212 height 13
click at [1368, 685] on span "Next" at bounding box center [1370, 691] width 26 height 12
click at [384, 199] on span "Sketch Layer" at bounding box center [432, 195] width 212 height 13
click at [361, 147] on link "Map" at bounding box center [363, 149] width 40 height 48
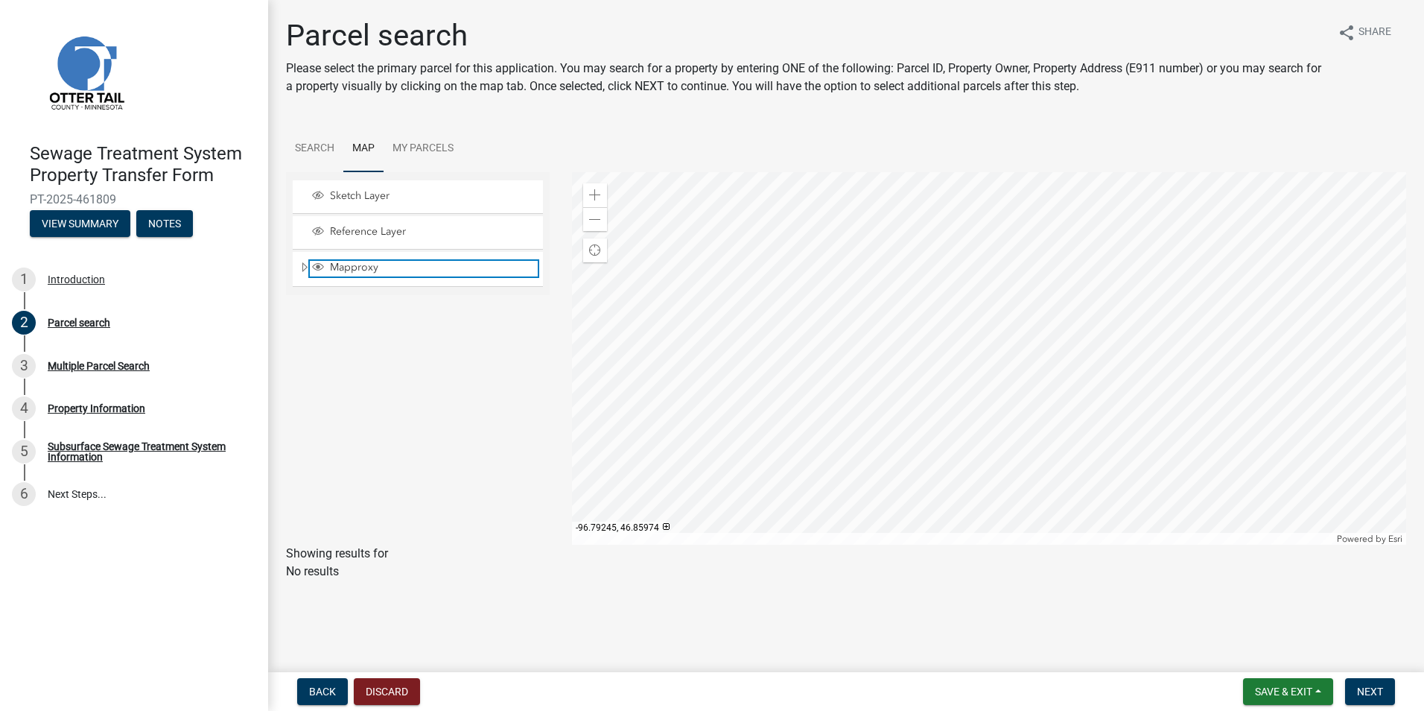
click at [316, 264] on span "Layer List" at bounding box center [318, 267] width 12 height 12
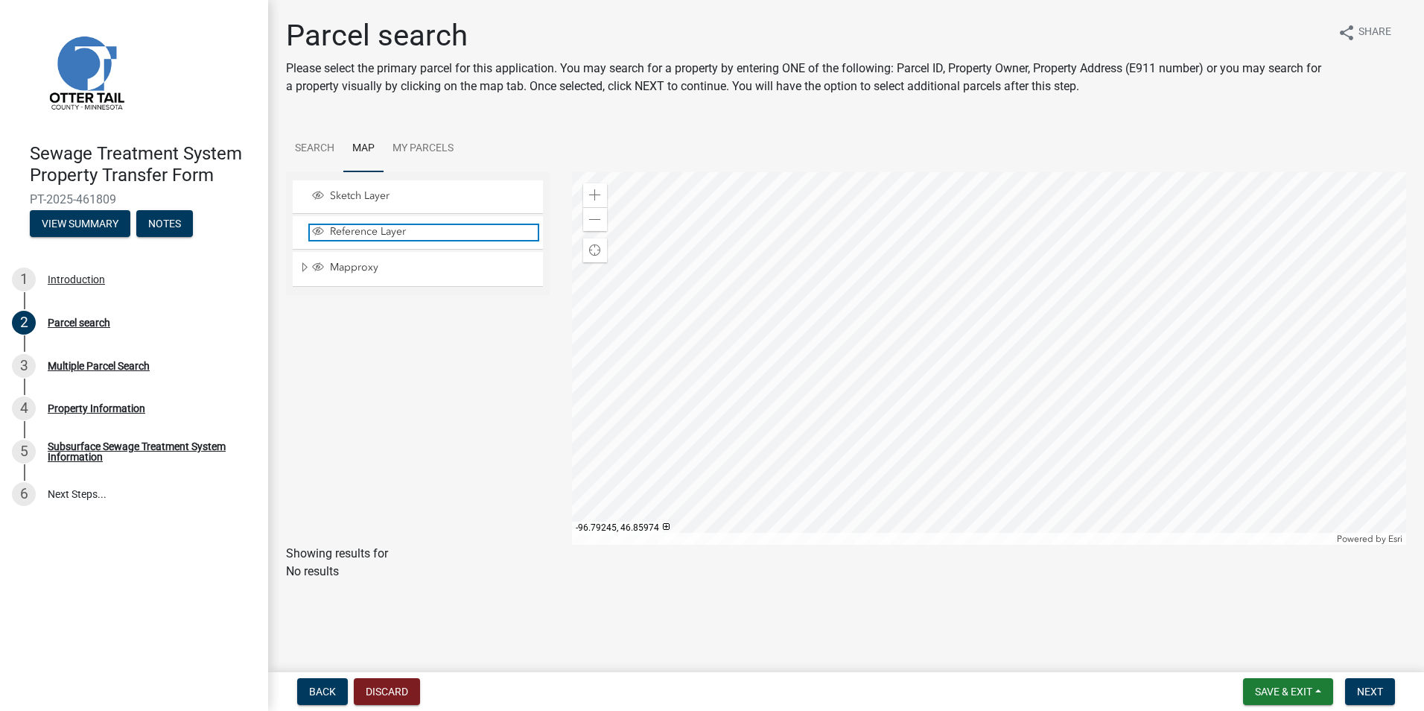
click at [317, 229] on span "Layer List" at bounding box center [318, 231] width 12 height 12
click at [594, 247] on span "Find my location" at bounding box center [595, 250] width 12 height 12
click at [591, 245] on span "Cancel" at bounding box center [594, 250] width 13 height 13
click at [323, 699] on button "Back" at bounding box center [322, 691] width 51 height 27
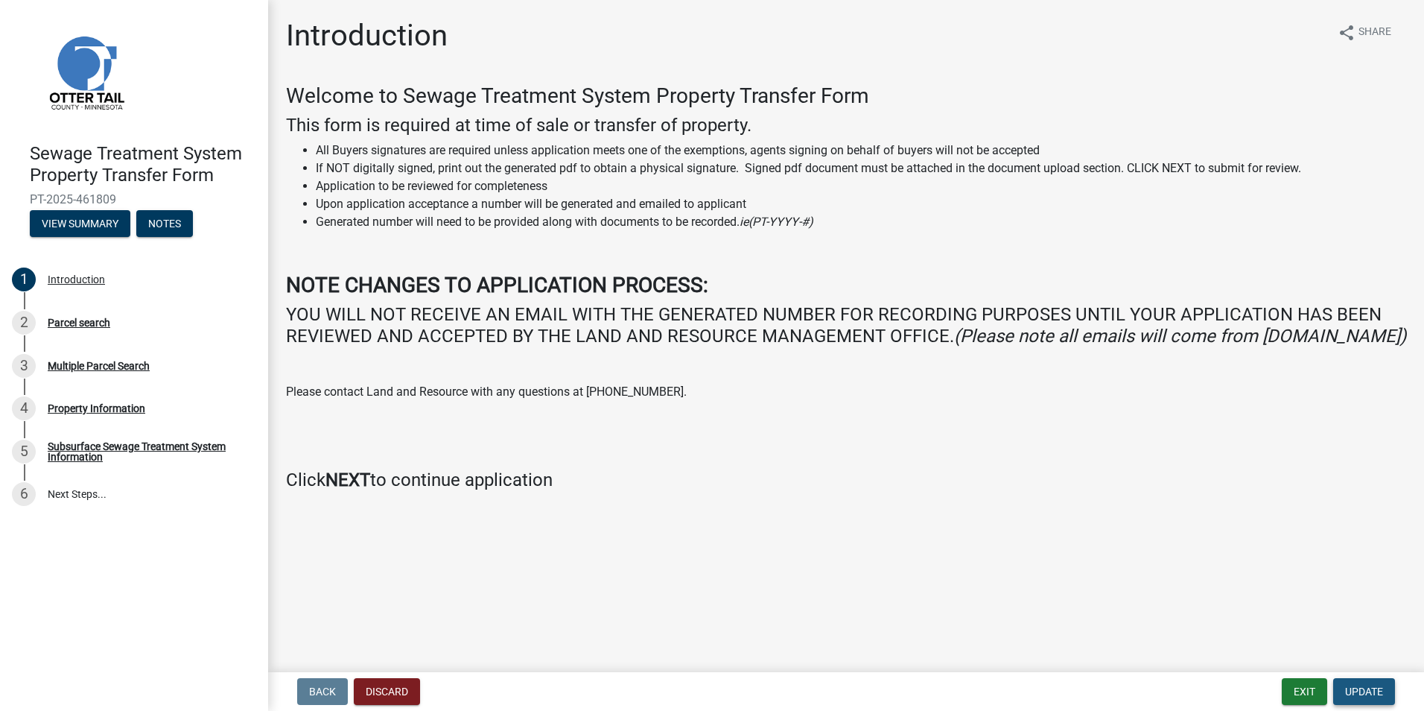
click at [1365, 685] on span "Update" at bounding box center [1364, 691] width 38 height 12
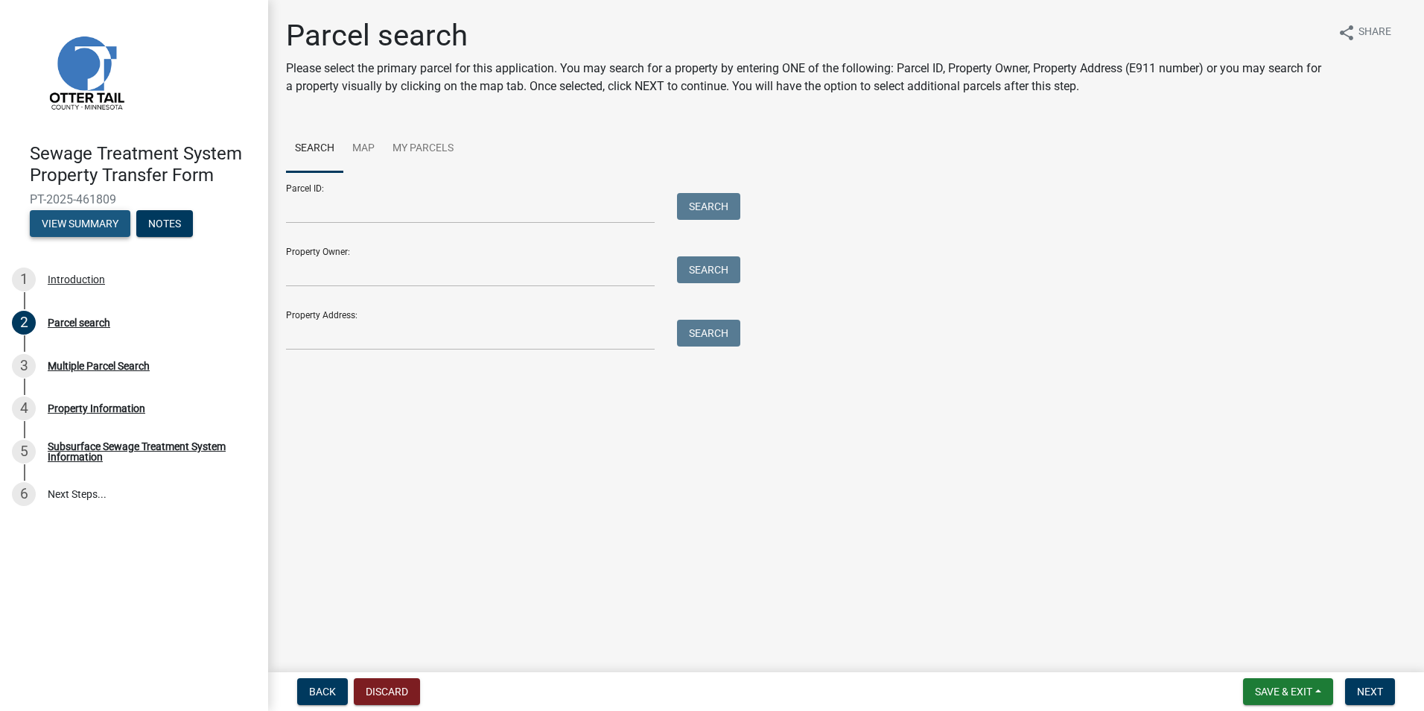
click at [78, 218] on button "View Summary" at bounding box center [80, 223] width 101 height 27
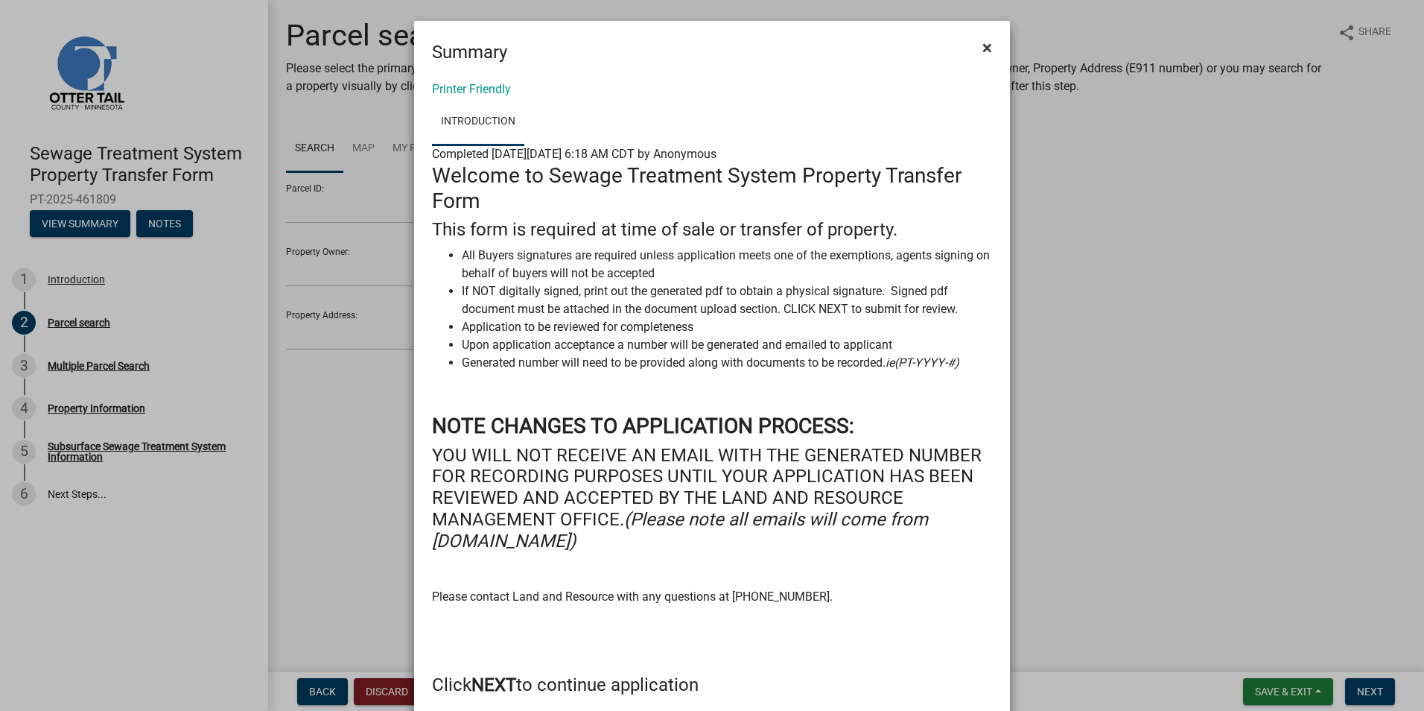
click at [983, 46] on span "×" at bounding box center [987, 47] width 10 height 21
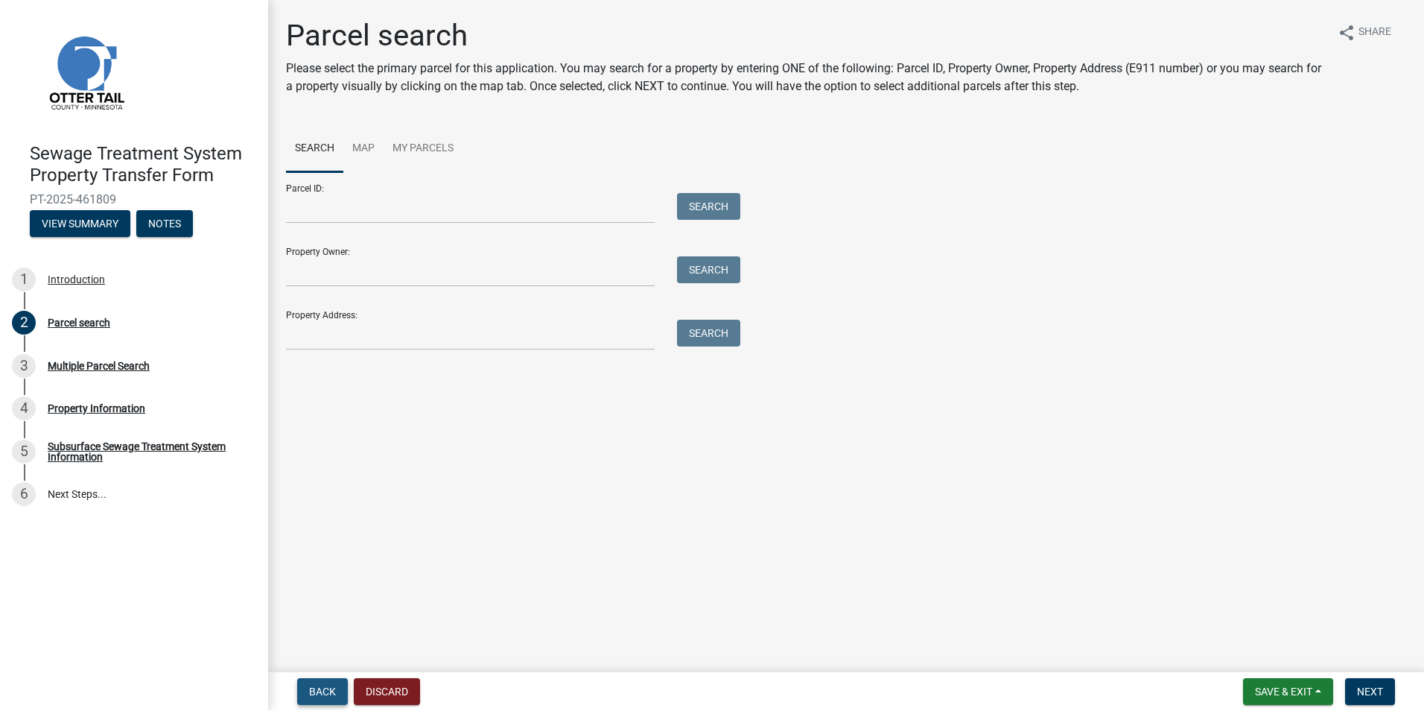
click at [317, 687] on span "Back" at bounding box center [322, 691] width 27 height 12
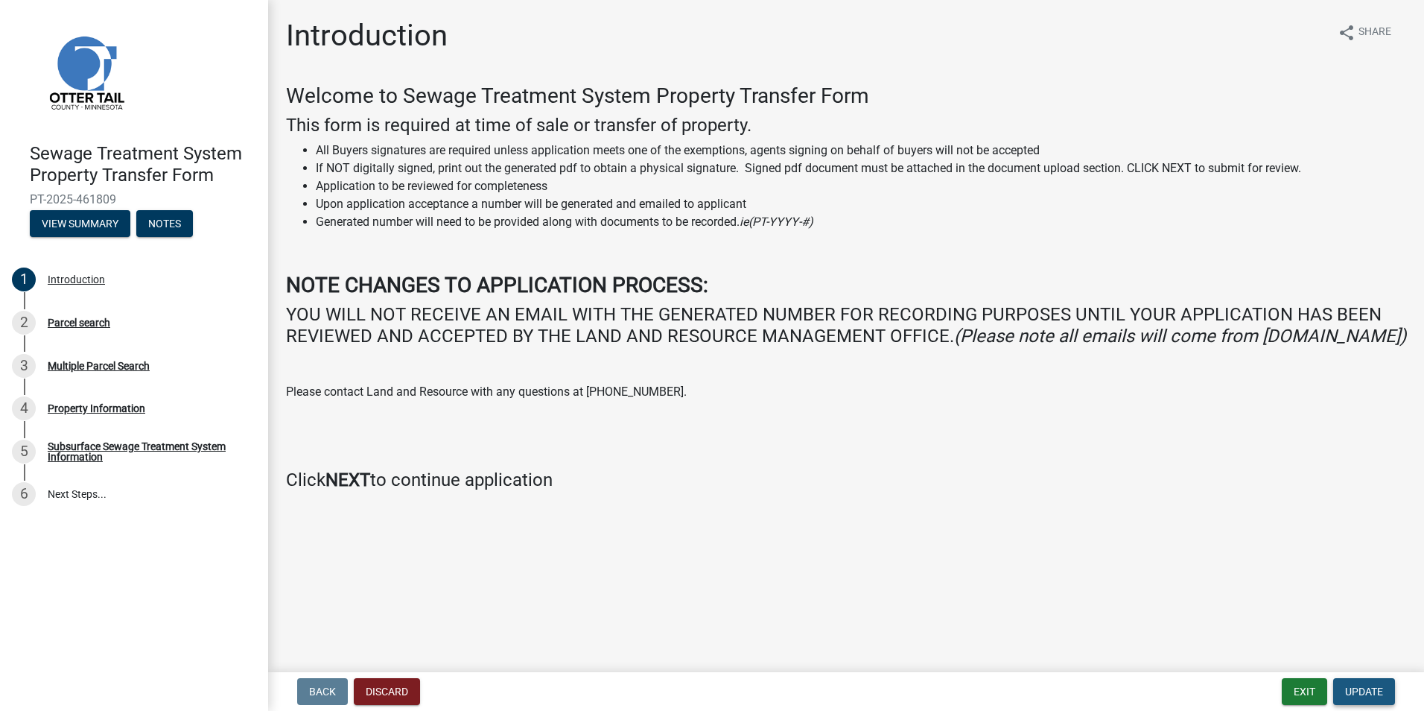
click at [1368, 695] on span "Update" at bounding box center [1364, 691] width 38 height 12
